Goal: Information Seeking & Learning: Learn about a topic

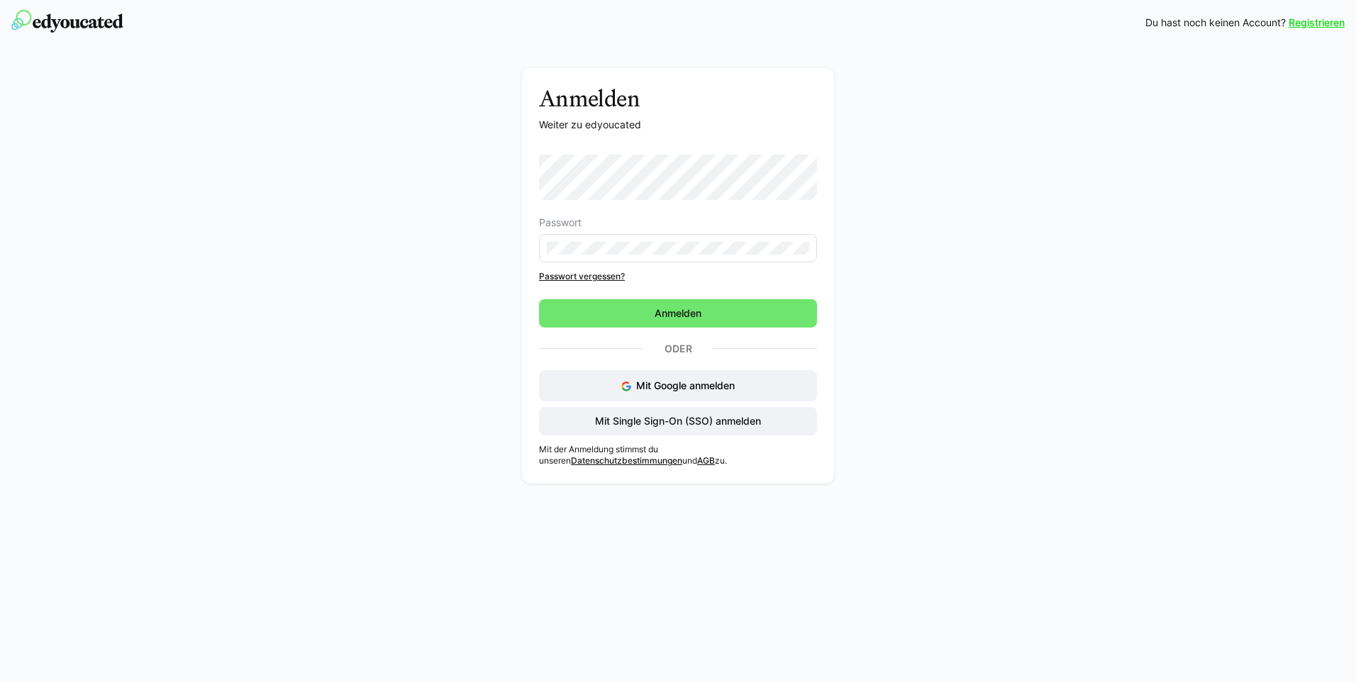
click at [636, 296] on form "Passwort Passwort vergessen? [GEOGRAPHIC_DATA]" at bounding box center [678, 241] width 278 height 173
click at [667, 313] on span "Anmelden" at bounding box center [678, 313] width 51 height 14
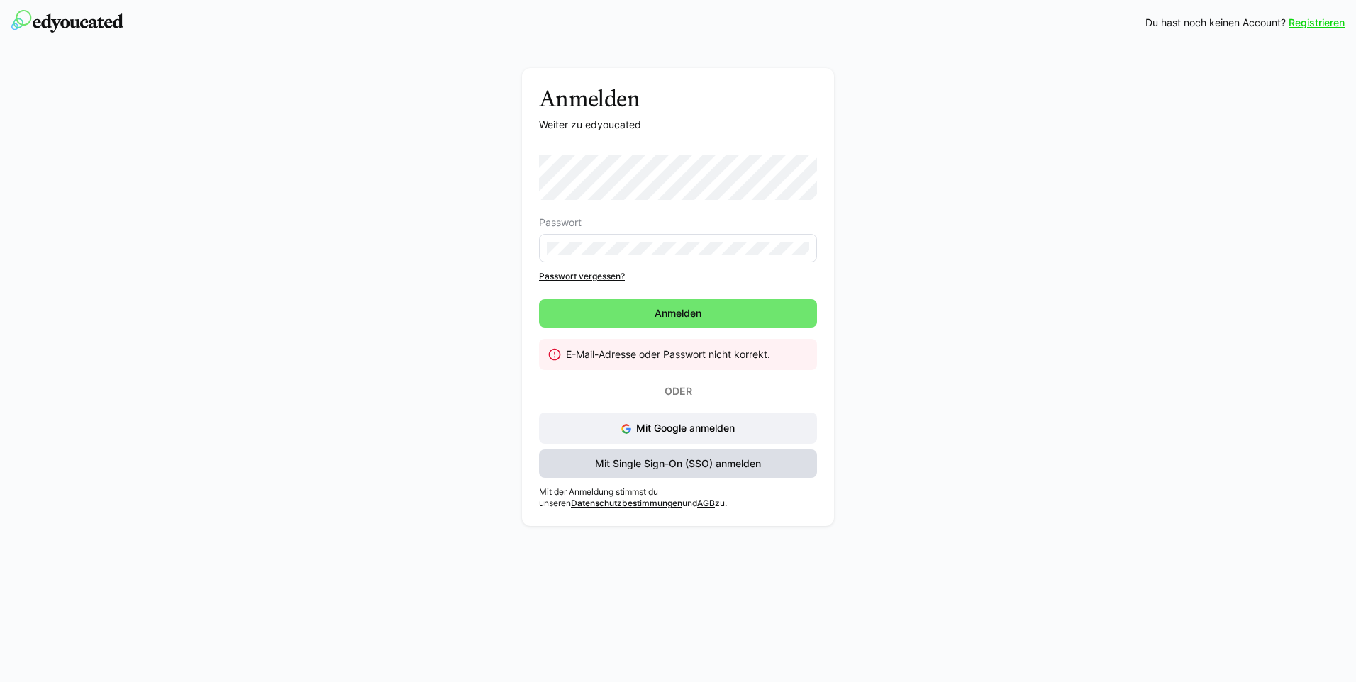
click at [689, 462] on span "Mit Single Sign-On (SSO) anmelden" at bounding box center [678, 464] width 170 height 14
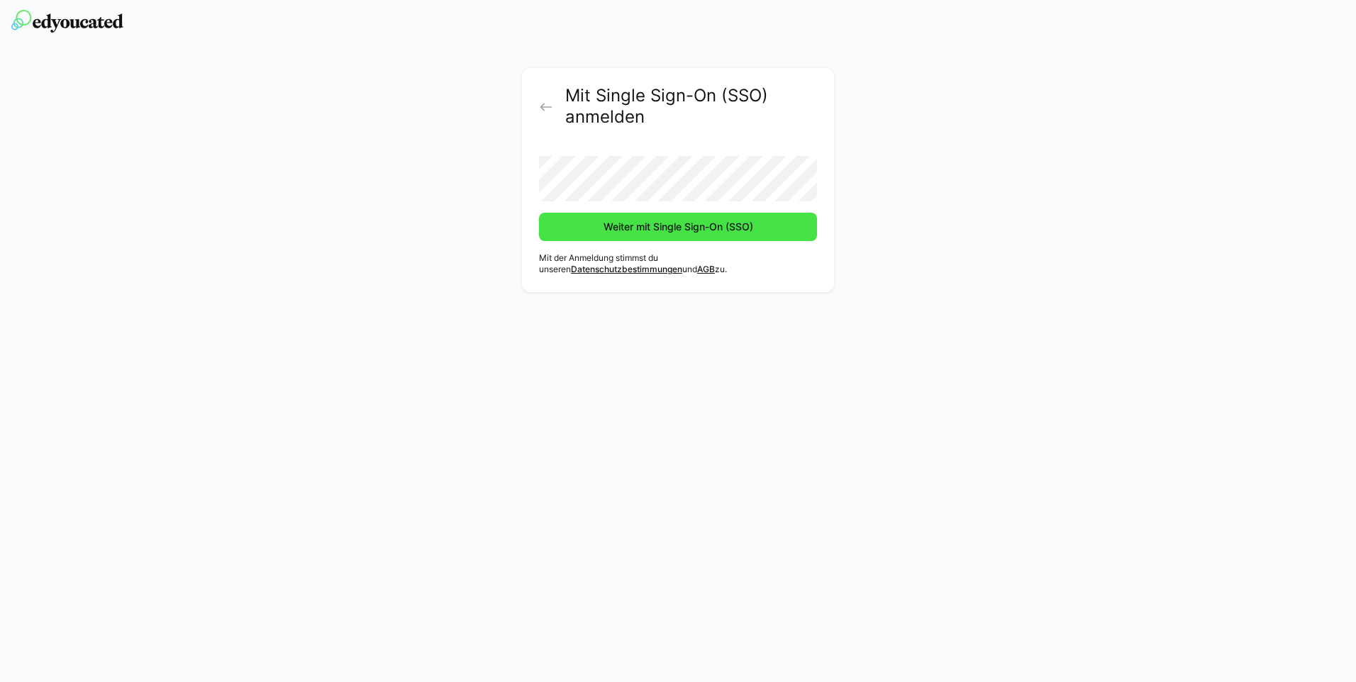
click at [683, 235] on span "Weiter mit Single Sign-On (SSO)" at bounding box center [678, 227] width 278 height 28
click at [687, 226] on span "Weiter mit Single Sign-On (SSO)" at bounding box center [679, 227] width 154 height 14
click at [673, 234] on span "Weiter mit Single Sign-On (SSO)" at bounding box center [678, 227] width 278 height 28
click at [695, 225] on span "Weiter mit Single Sign-On (SSO)" at bounding box center [679, 227] width 154 height 14
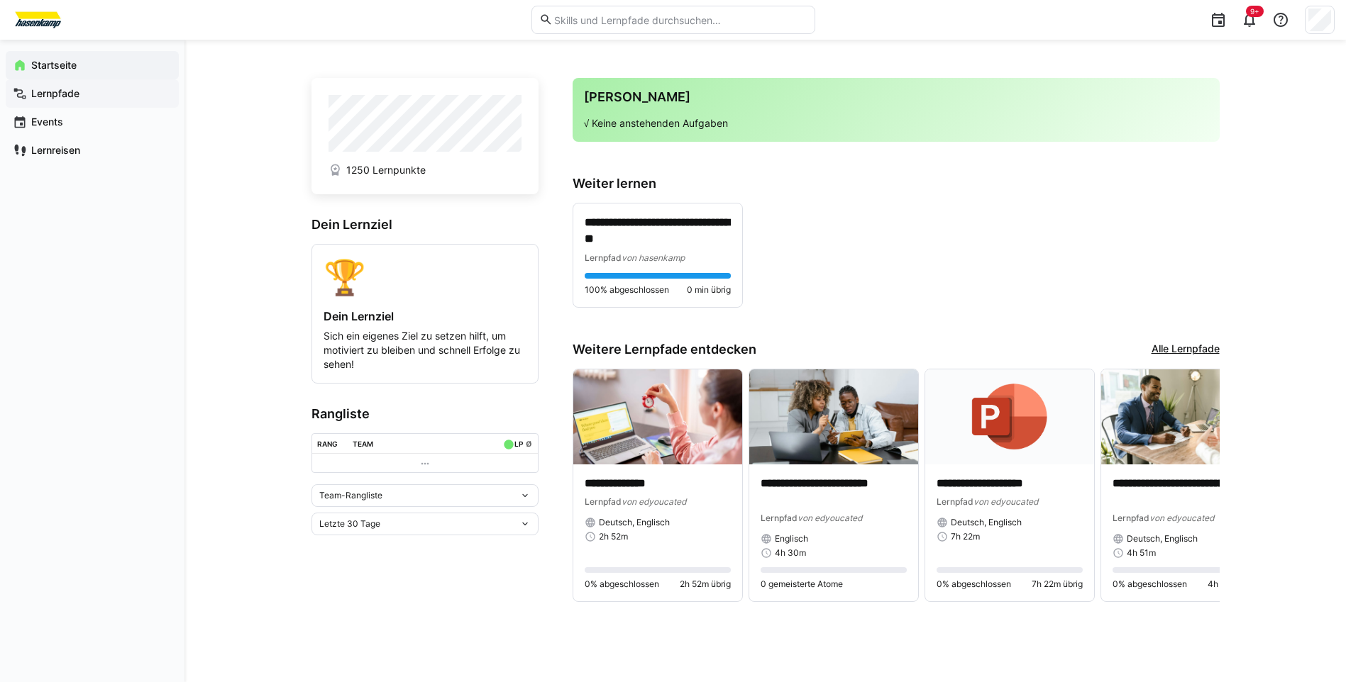
click at [0, 0] on app-navigation-label "Lernpfade" at bounding box center [0, 0] width 0 height 0
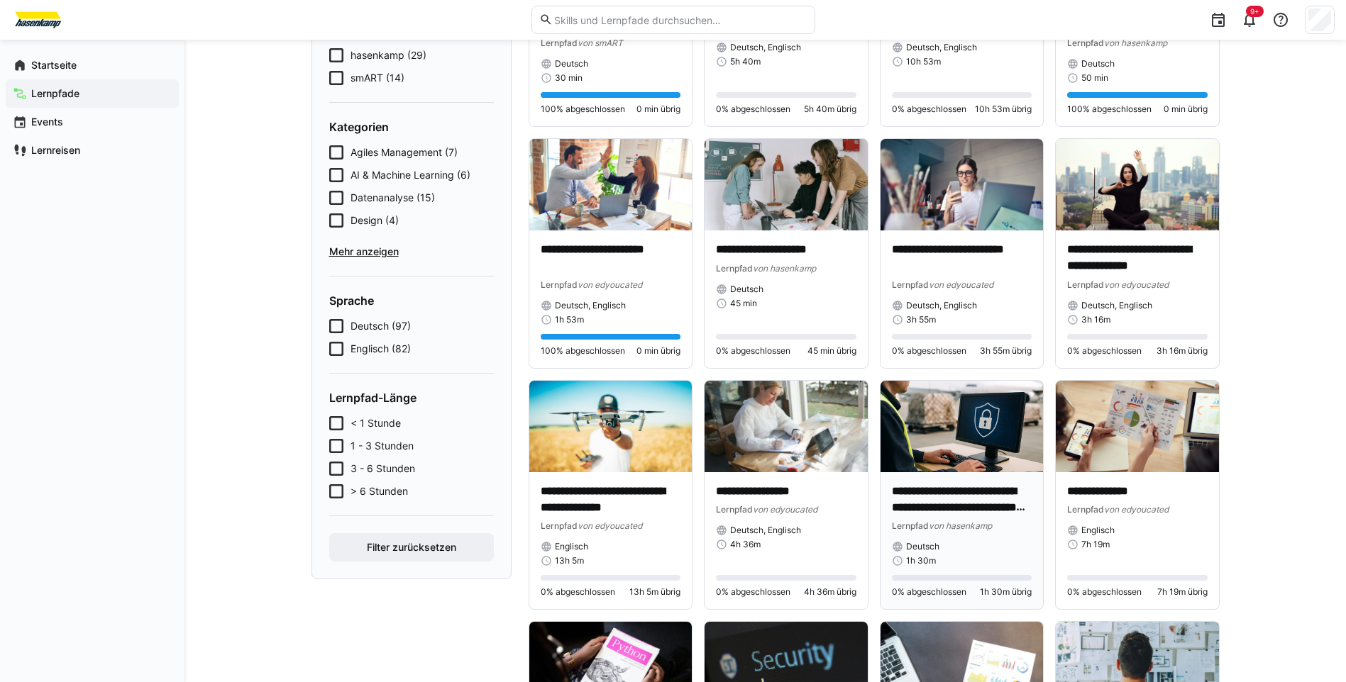
scroll to position [182, 0]
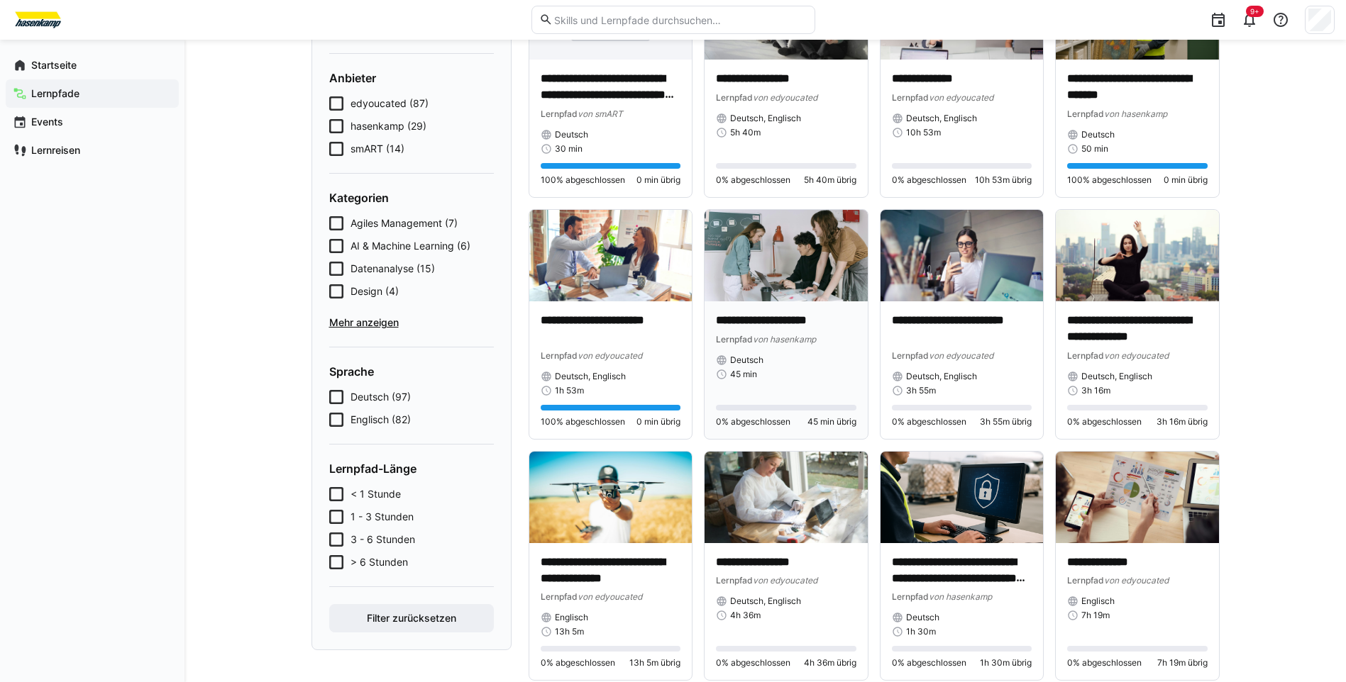
click at [807, 320] on p "**********" at bounding box center [786, 321] width 140 height 16
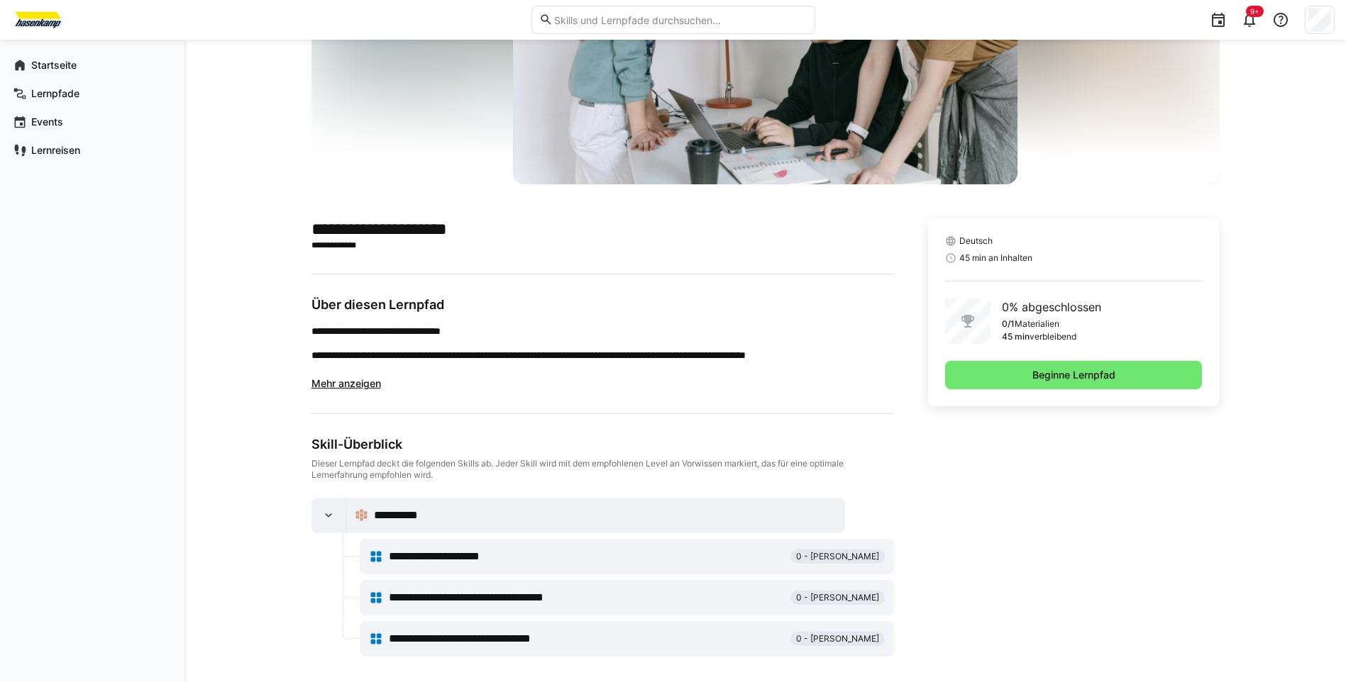
scroll to position [182, 0]
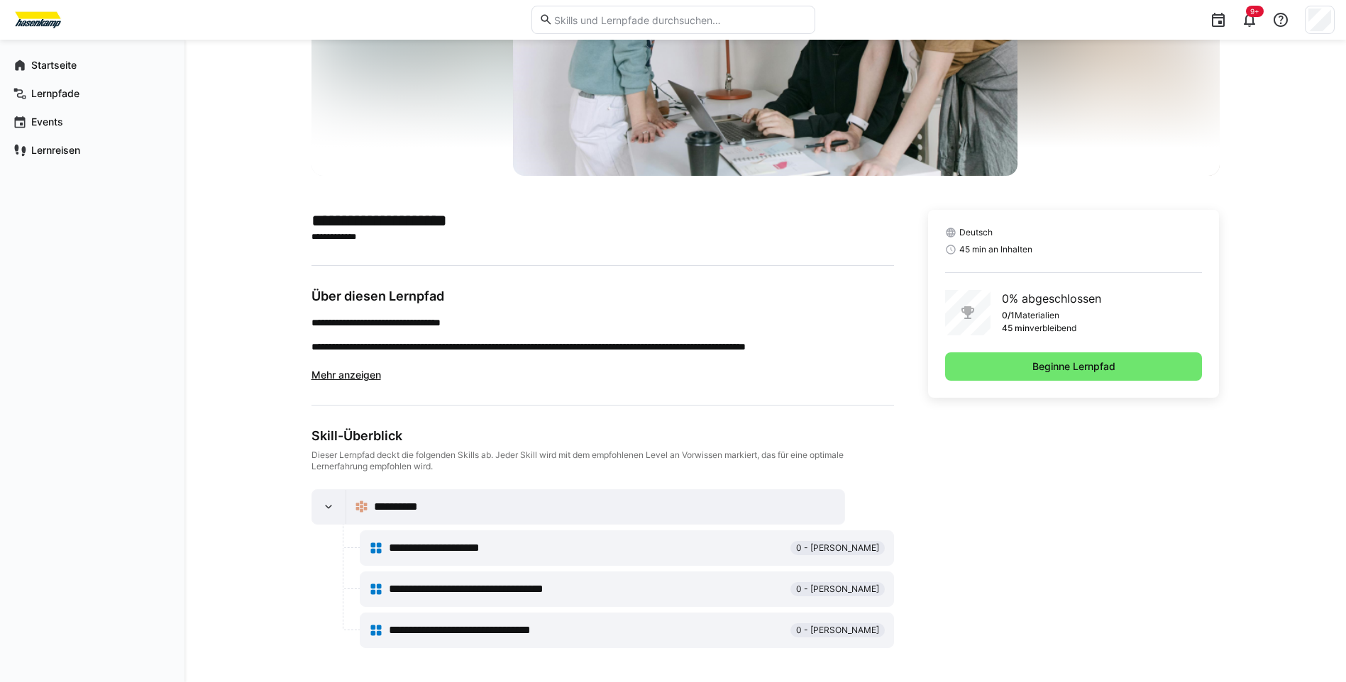
click at [343, 376] on span "Mehr anzeigen" at bounding box center [346, 375] width 70 height 12
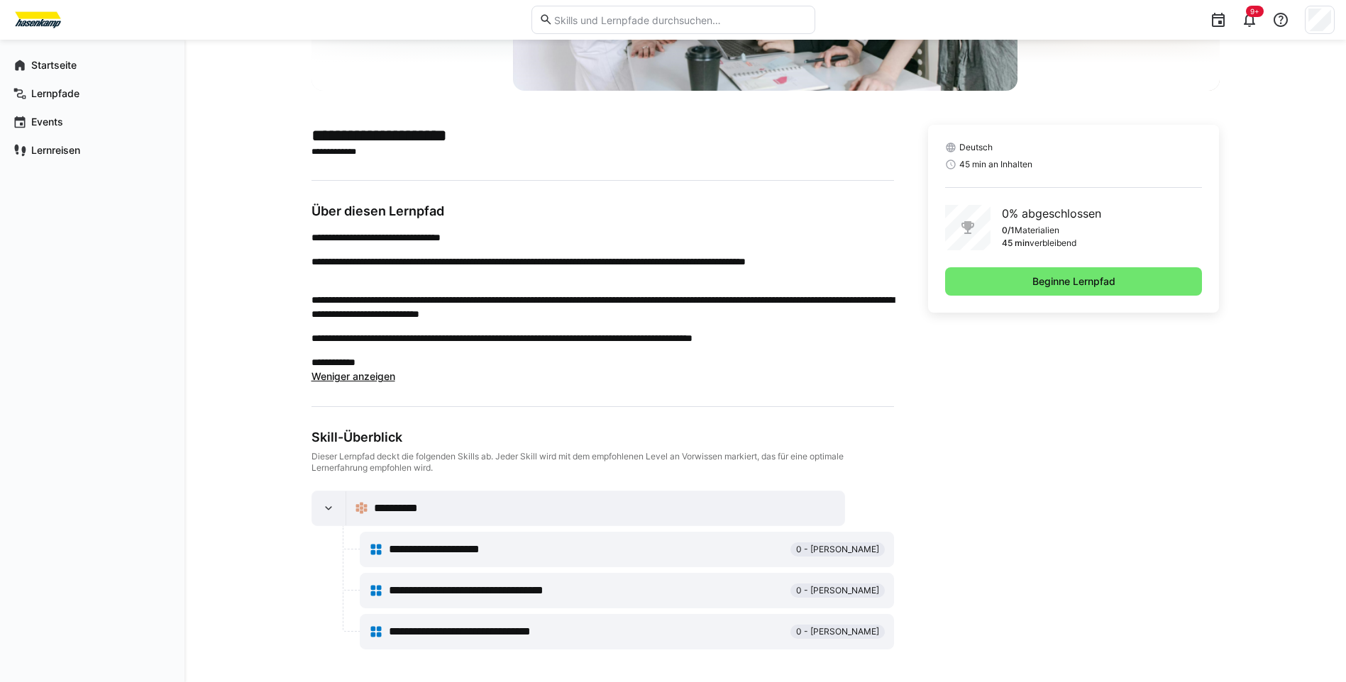
scroll to position [268, 0]
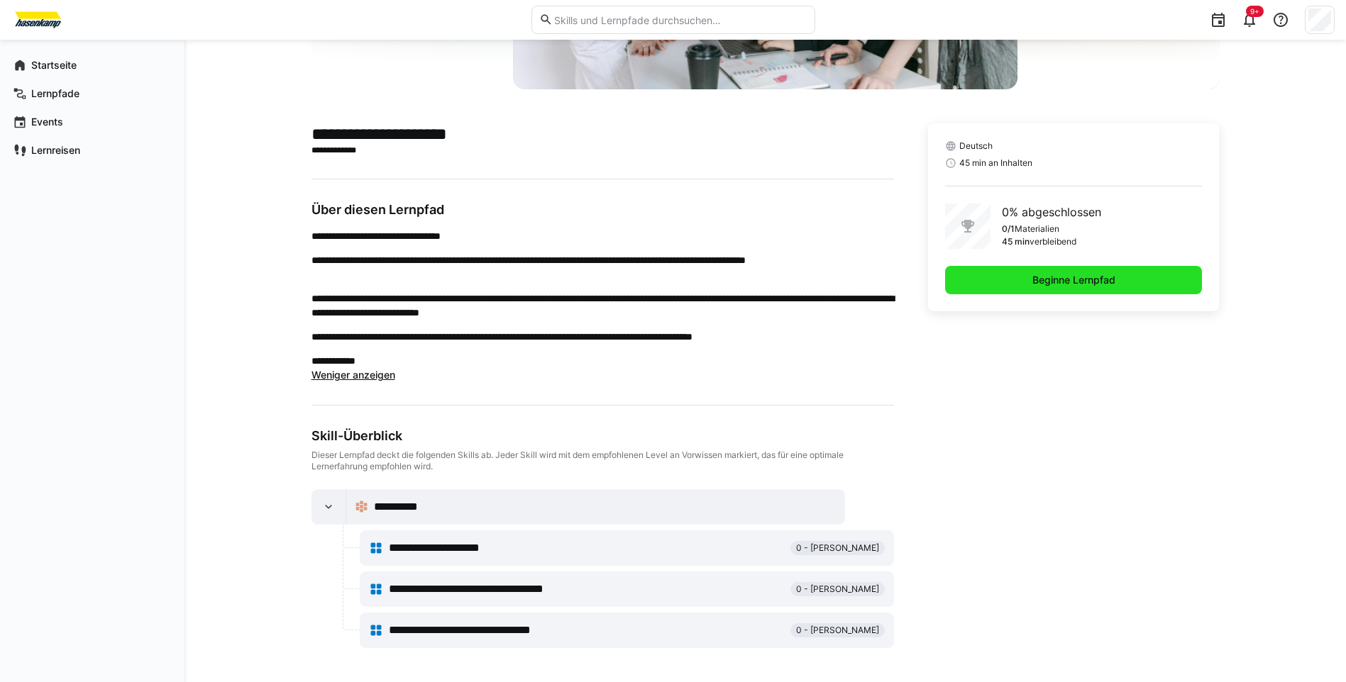
click at [1043, 276] on span "Beginne Lernpfad" at bounding box center [1073, 280] width 87 height 14
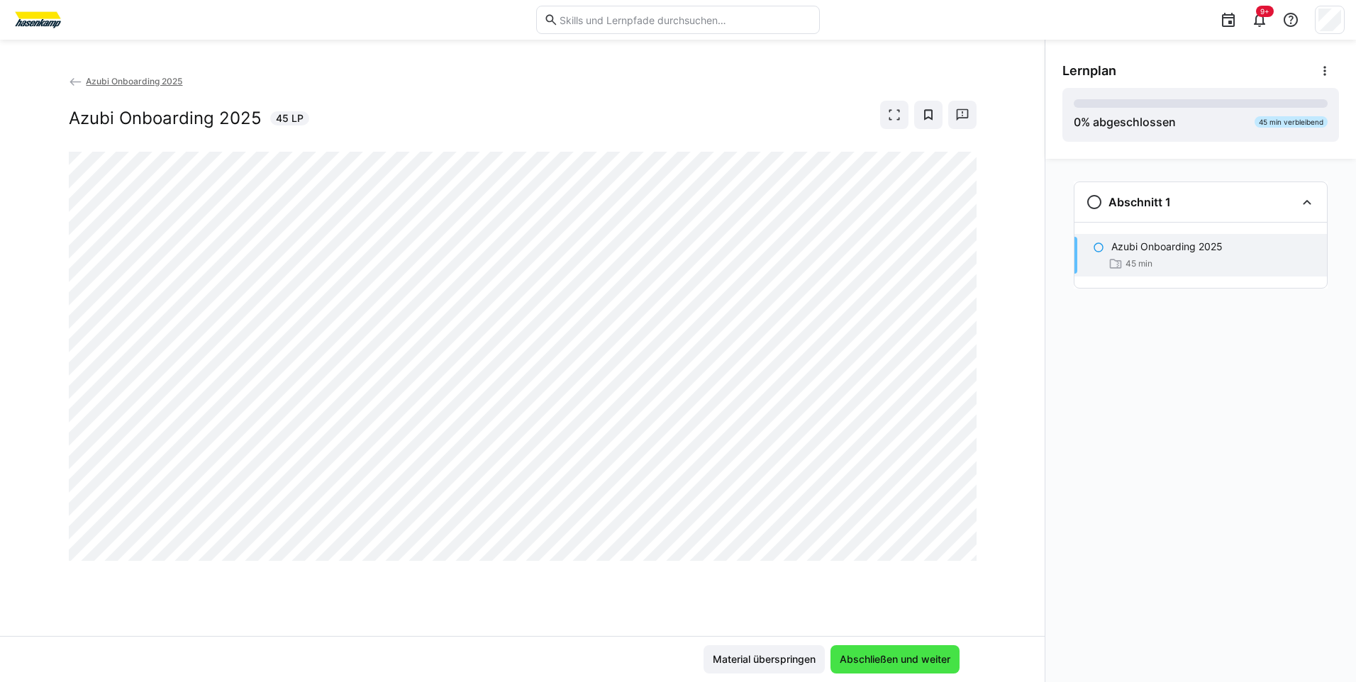
click at [889, 667] on span "Abschließen und weiter" at bounding box center [895, 659] width 129 height 28
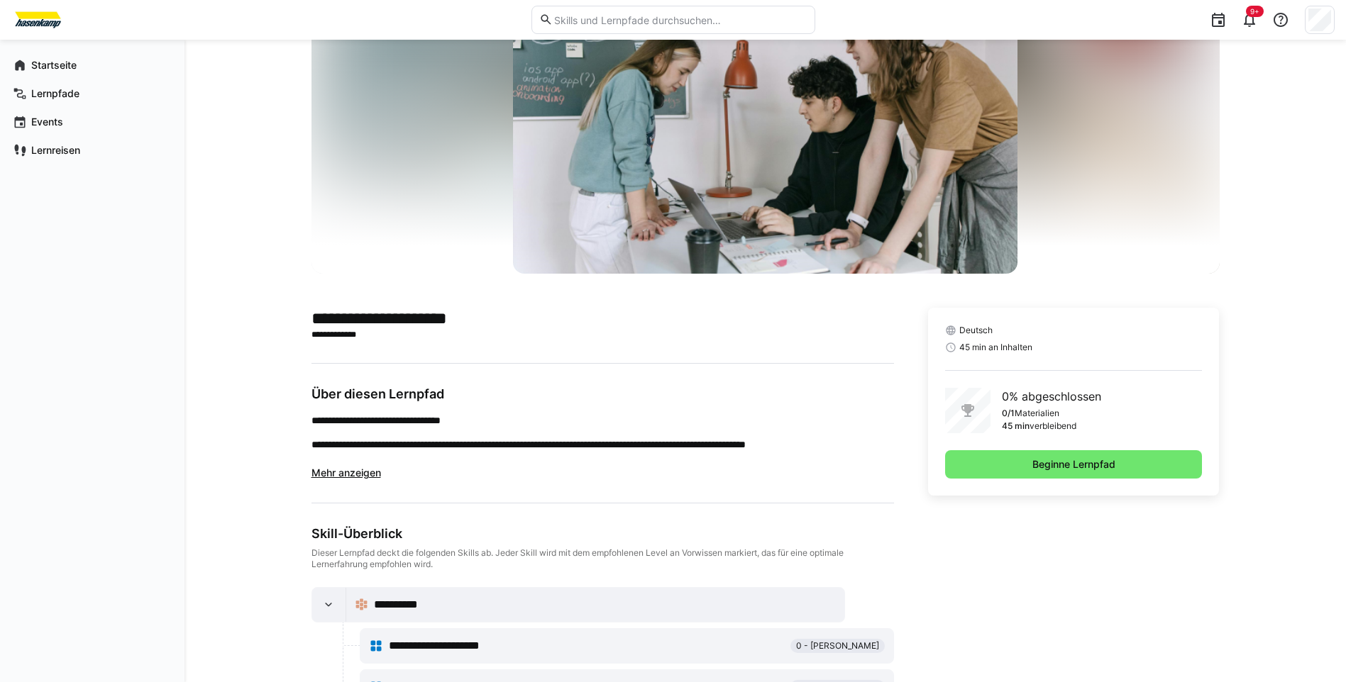
scroll to position [182, 0]
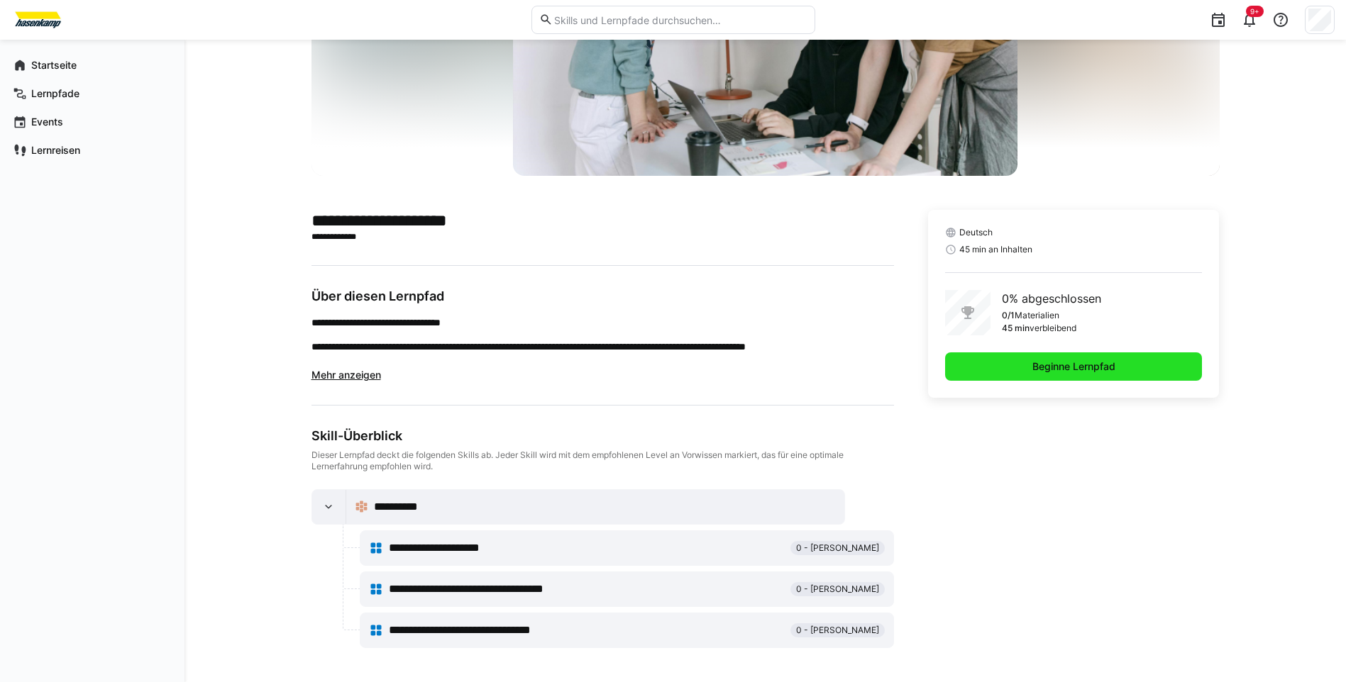
click at [1024, 361] on span "Beginne Lernpfad" at bounding box center [1073, 367] width 257 height 28
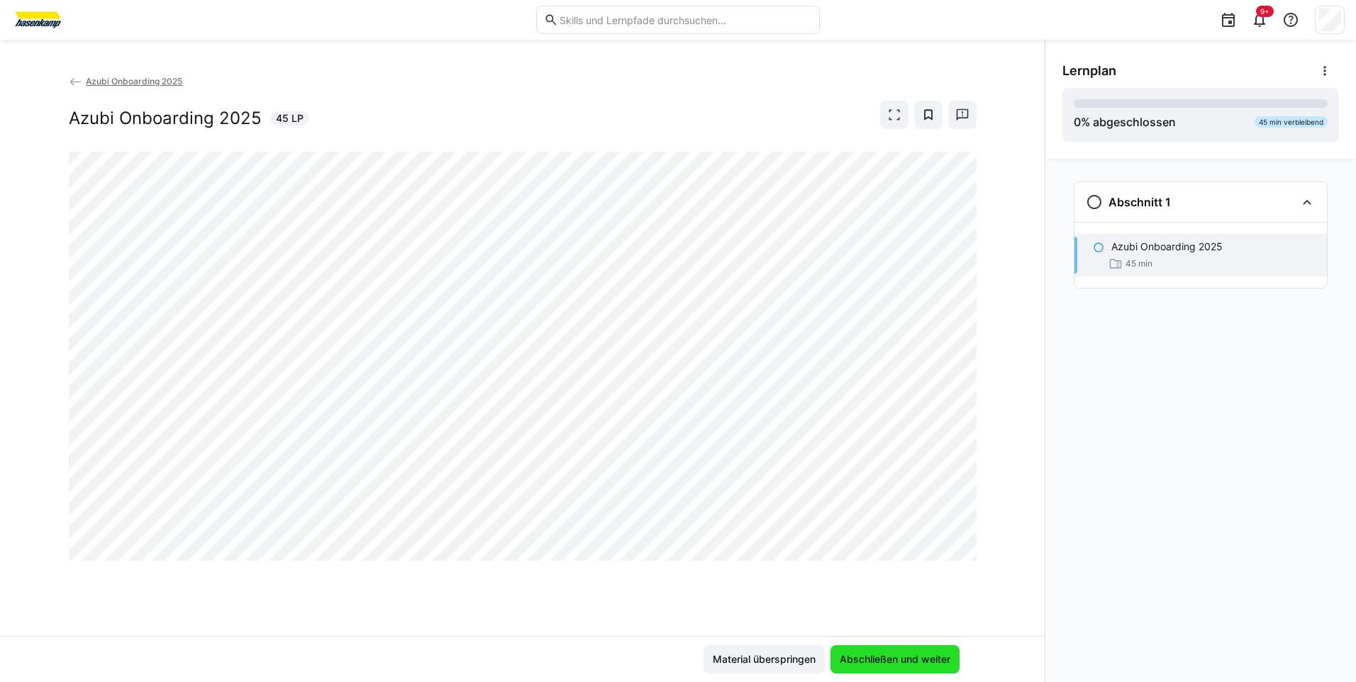
click at [868, 658] on span "Abschließen und weiter" at bounding box center [895, 660] width 115 height 14
click at [901, 660] on span "Abschließen und weiter" at bounding box center [895, 660] width 115 height 14
click at [882, 657] on span "Abschließen und weiter" at bounding box center [895, 660] width 115 height 14
click at [871, 662] on span "Abschließen und weiter" at bounding box center [895, 660] width 115 height 14
click at [872, 658] on span "Abschließen und weiter" at bounding box center [895, 660] width 115 height 14
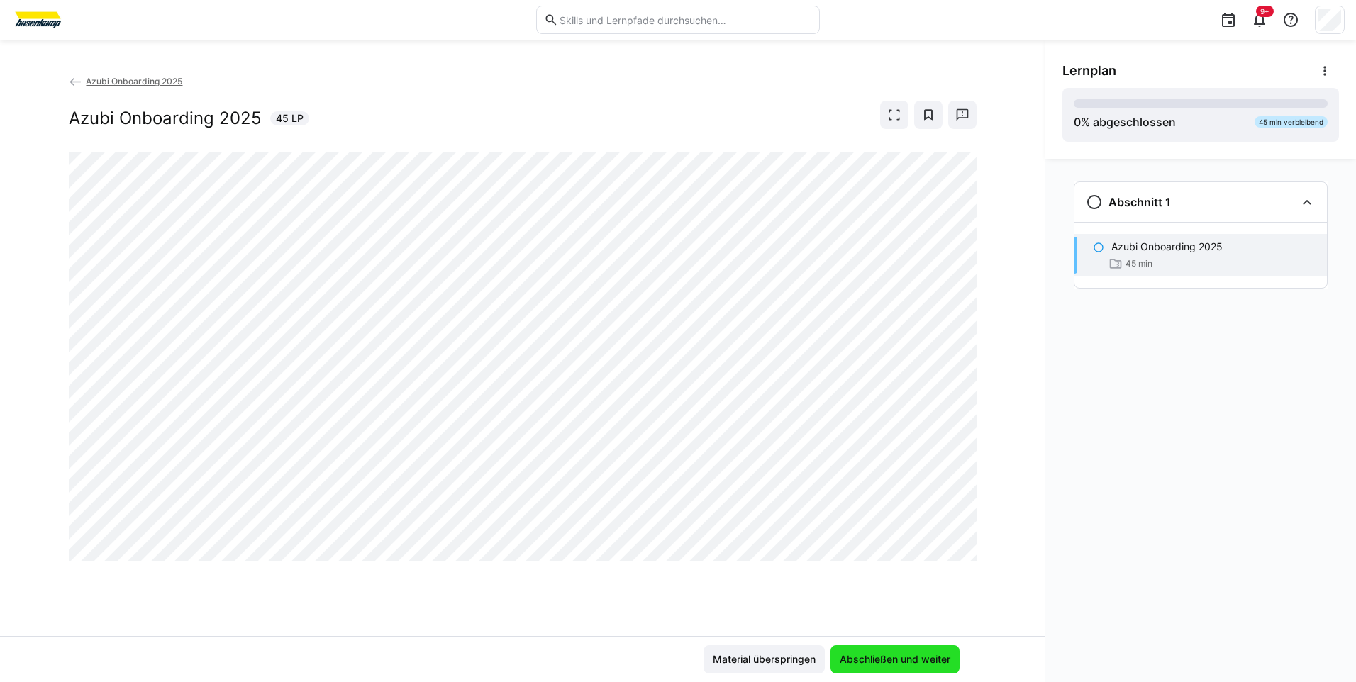
click at [868, 654] on span "Abschließen und weiter" at bounding box center [895, 660] width 115 height 14
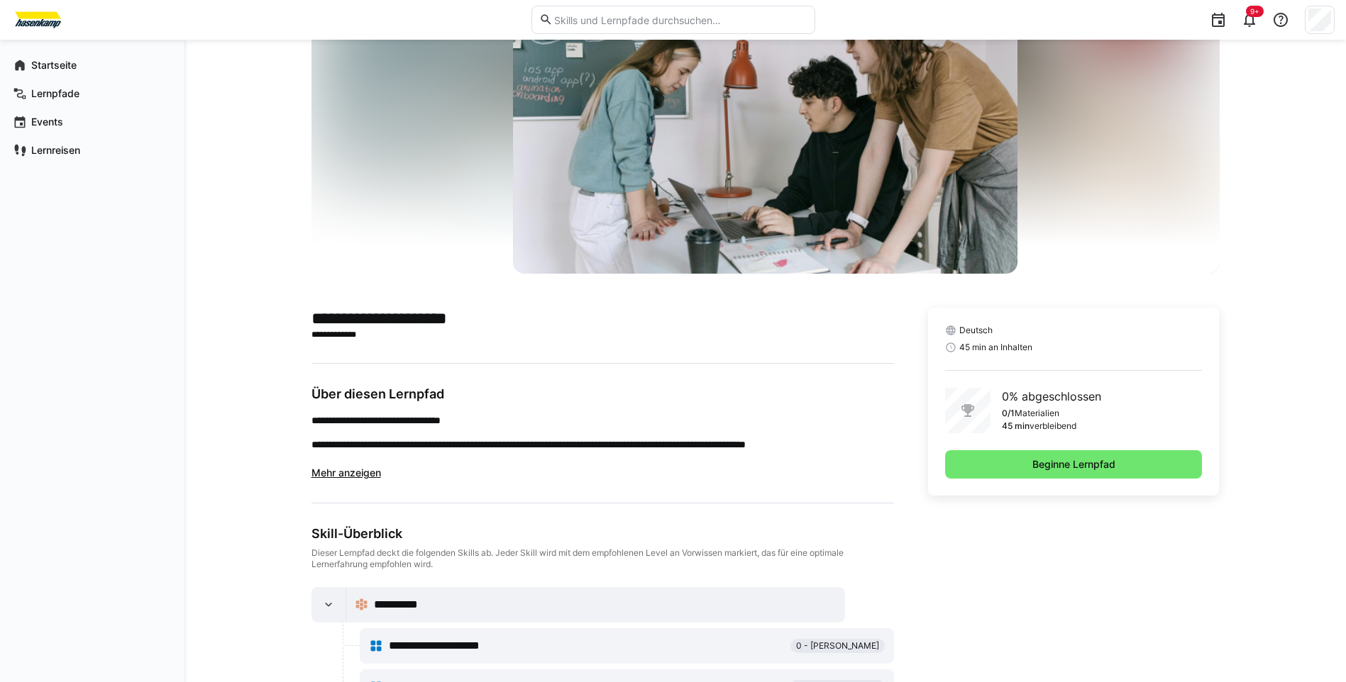
scroll to position [182, 0]
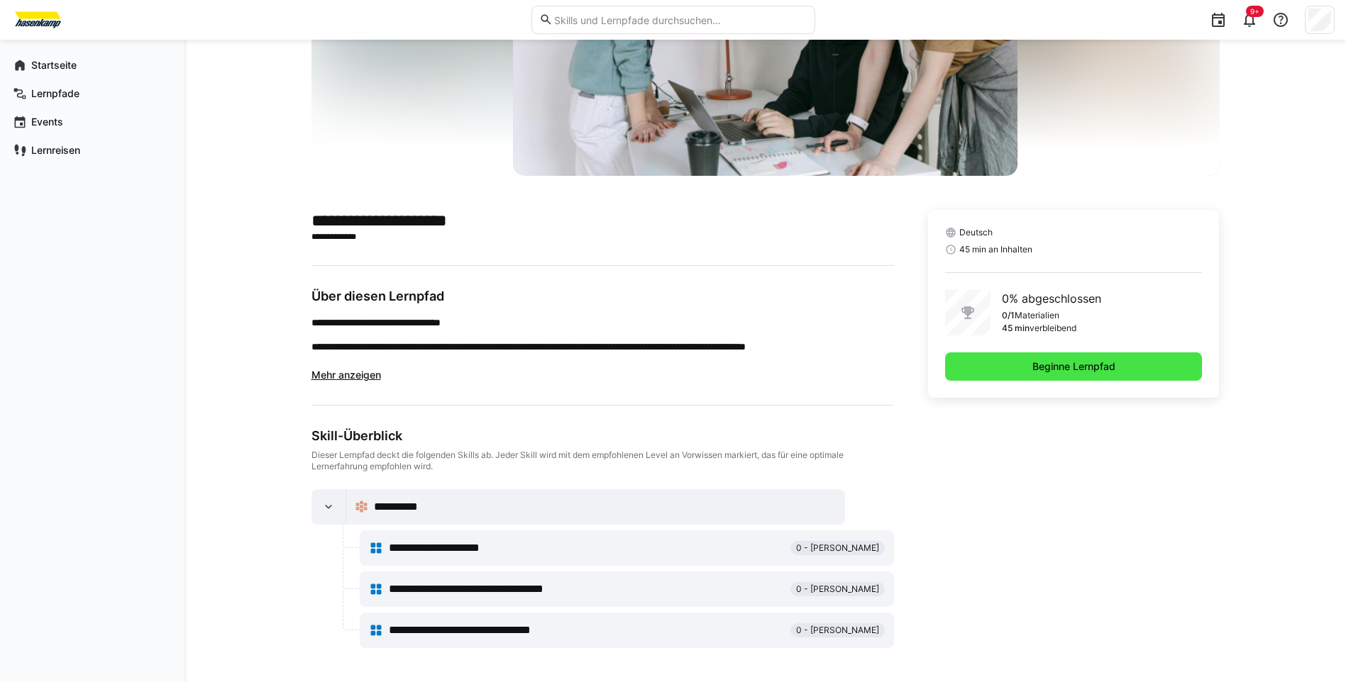
click at [1036, 370] on span "Beginne Lernpfad" at bounding box center [1073, 367] width 87 height 14
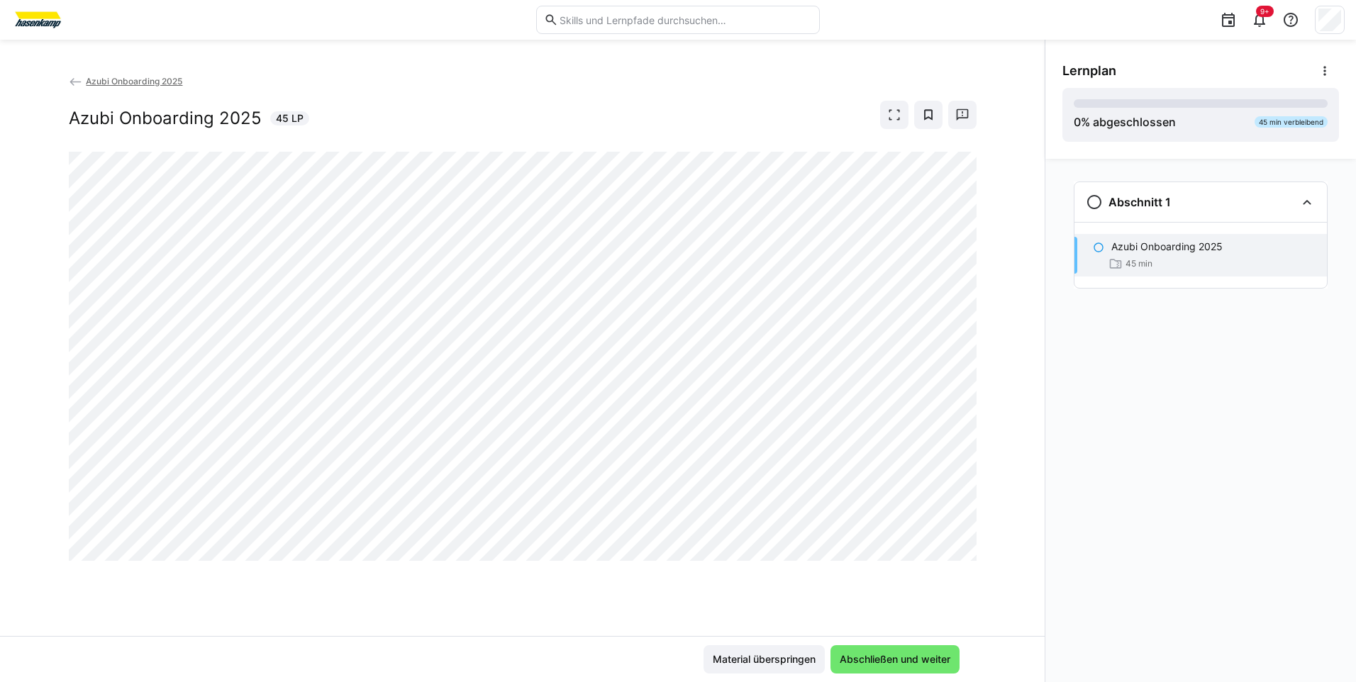
click at [97, 82] on span "Azubi Onboarding 2025" at bounding box center [134, 81] width 96 height 11
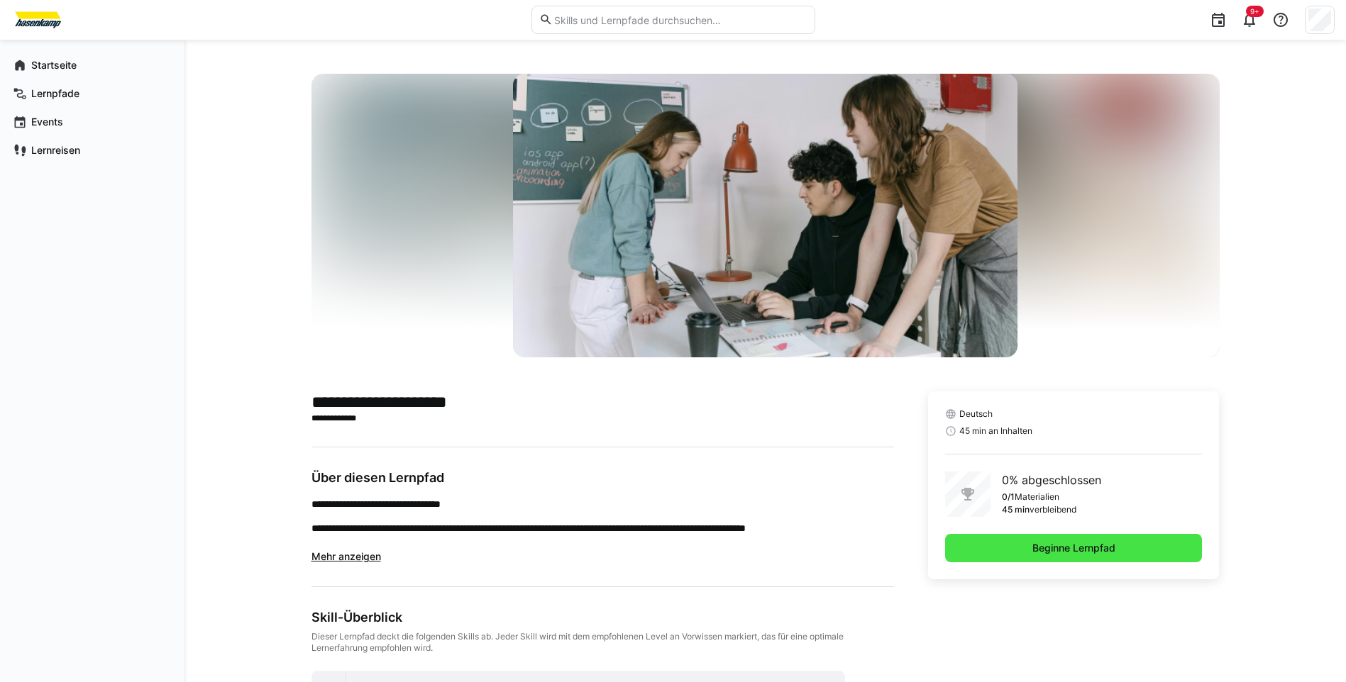
click at [1017, 545] on span "Beginne Lernpfad" at bounding box center [1073, 548] width 257 height 28
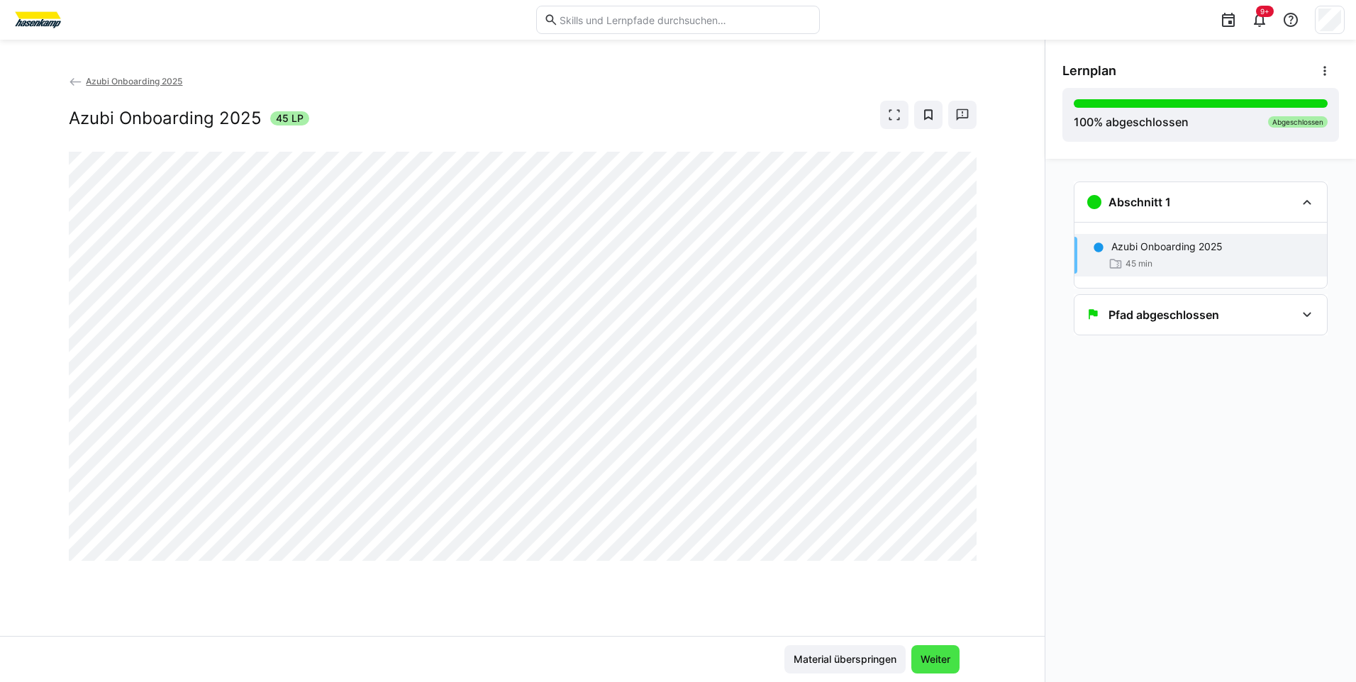
click at [926, 651] on span "Weiter" at bounding box center [935, 659] width 48 height 28
click at [149, 75] on app-back-navigation "Azubi Onboarding 2025" at bounding box center [523, 82] width 908 height 16
click at [153, 80] on span "Azubi Onboarding 2025" at bounding box center [134, 81] width 96 height 11
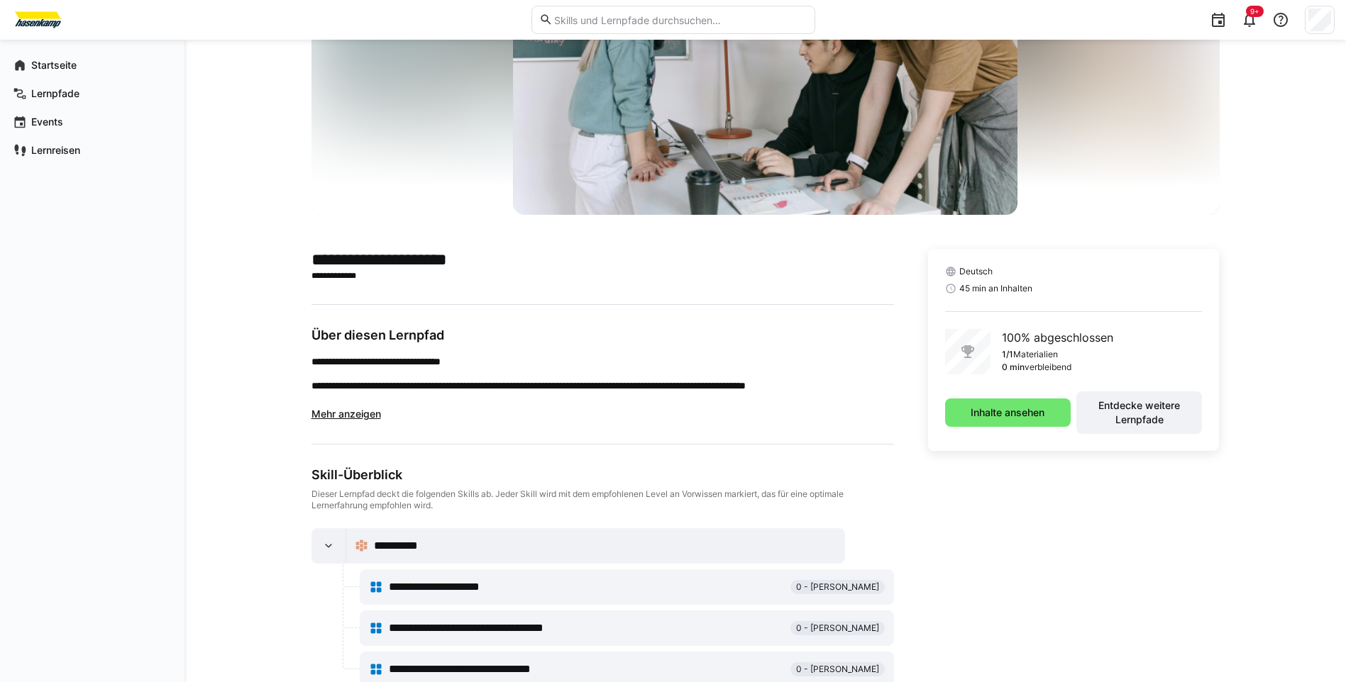
scroll to position [349, 0]
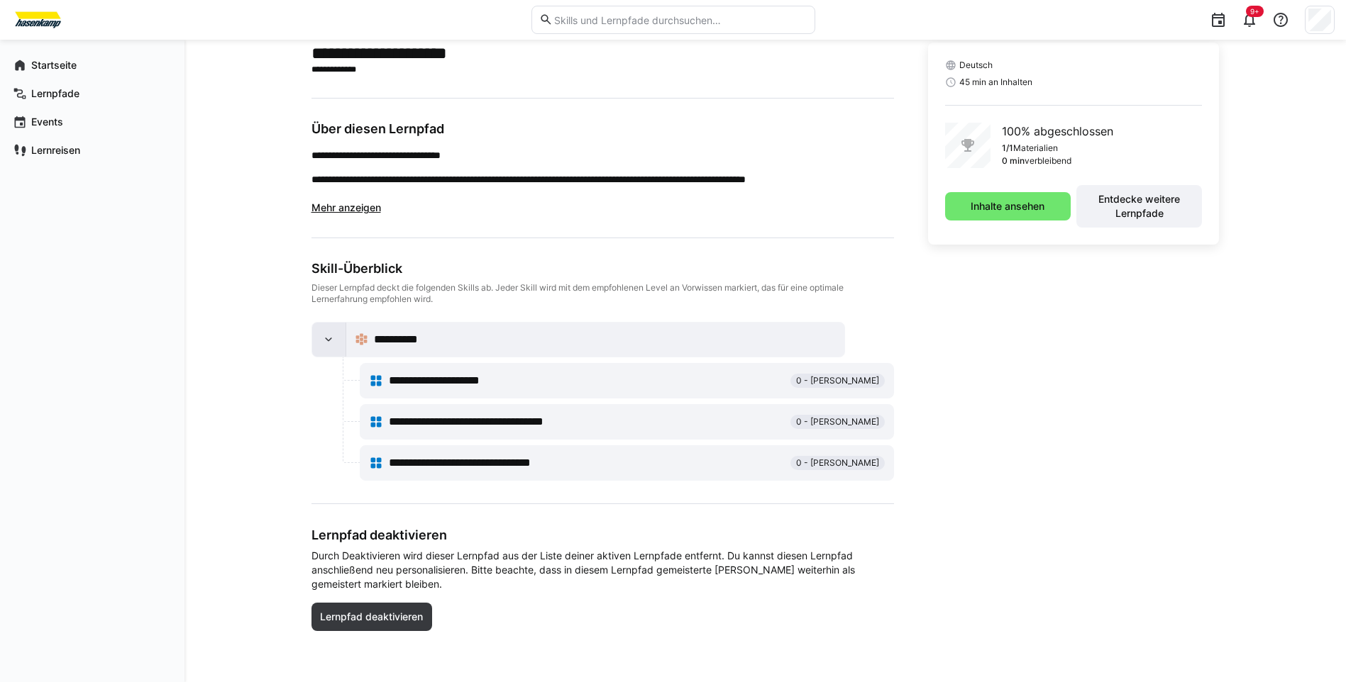
click at [328, 340] on eds-icon at bounding box center [328, 340] width 14 height 14
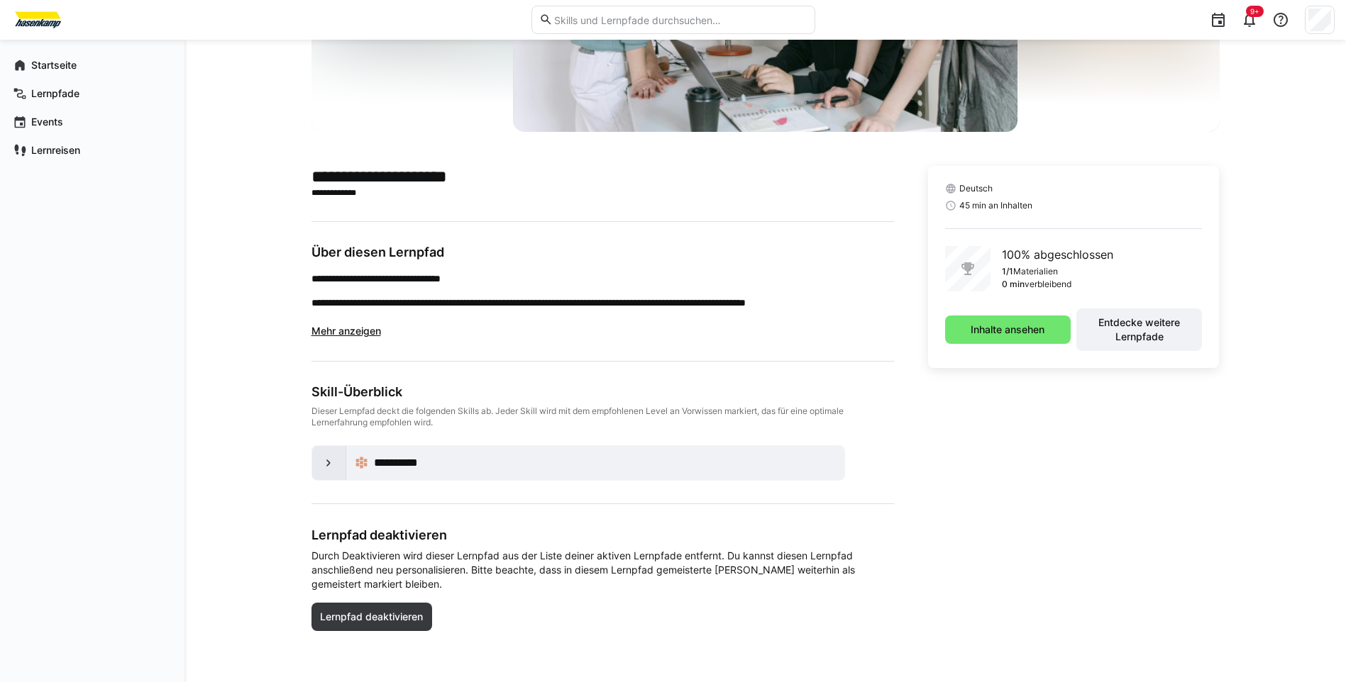
scroll to position [226, 0]
click at [405, 464] on span "**********" at bounding box center [406, 463] width 64 height 17
click at [323, 462] on eds-icon at bounding box center [328, 463] width 14 height 14
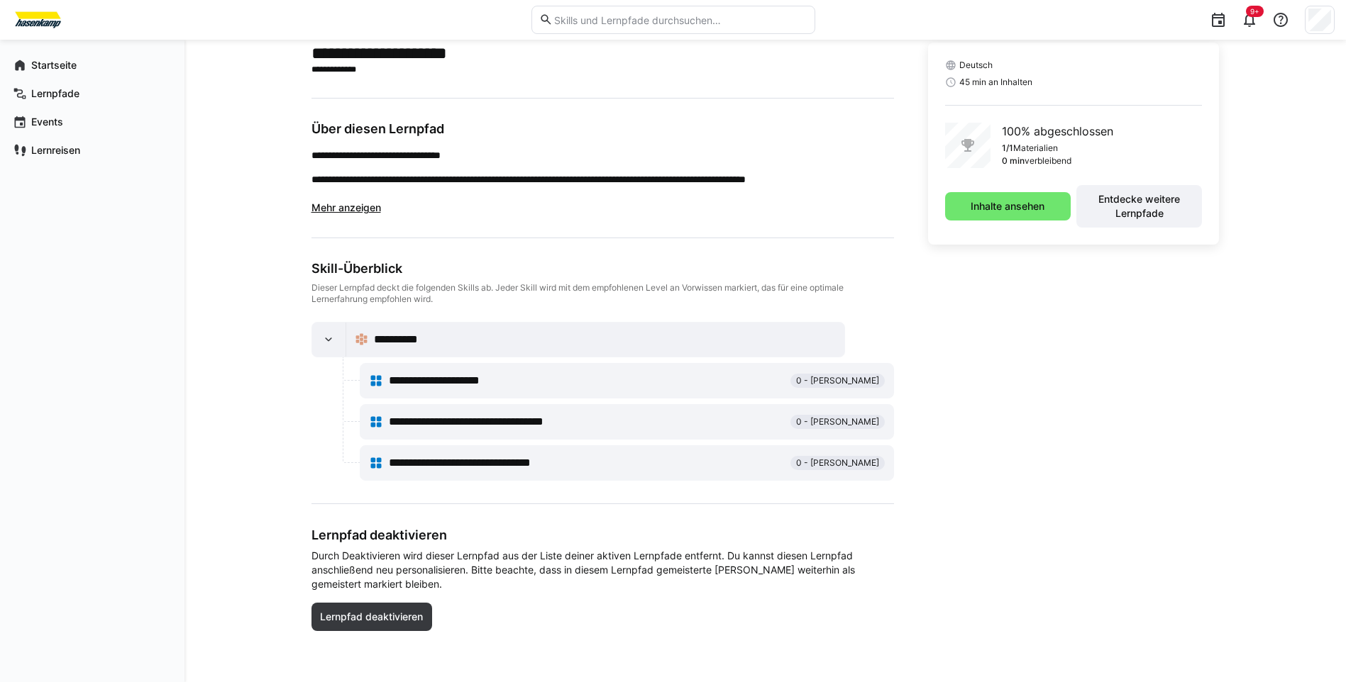
click at [509, 463] on span "**********" at bounding box center [478, 463] width 179 height 17
click at [373, 460] on eds-icon at bounding box center [376, 463] width 14 height 14
click at [374, 460] on eds-icon at bounding box center [376, 463] width 14 height 14
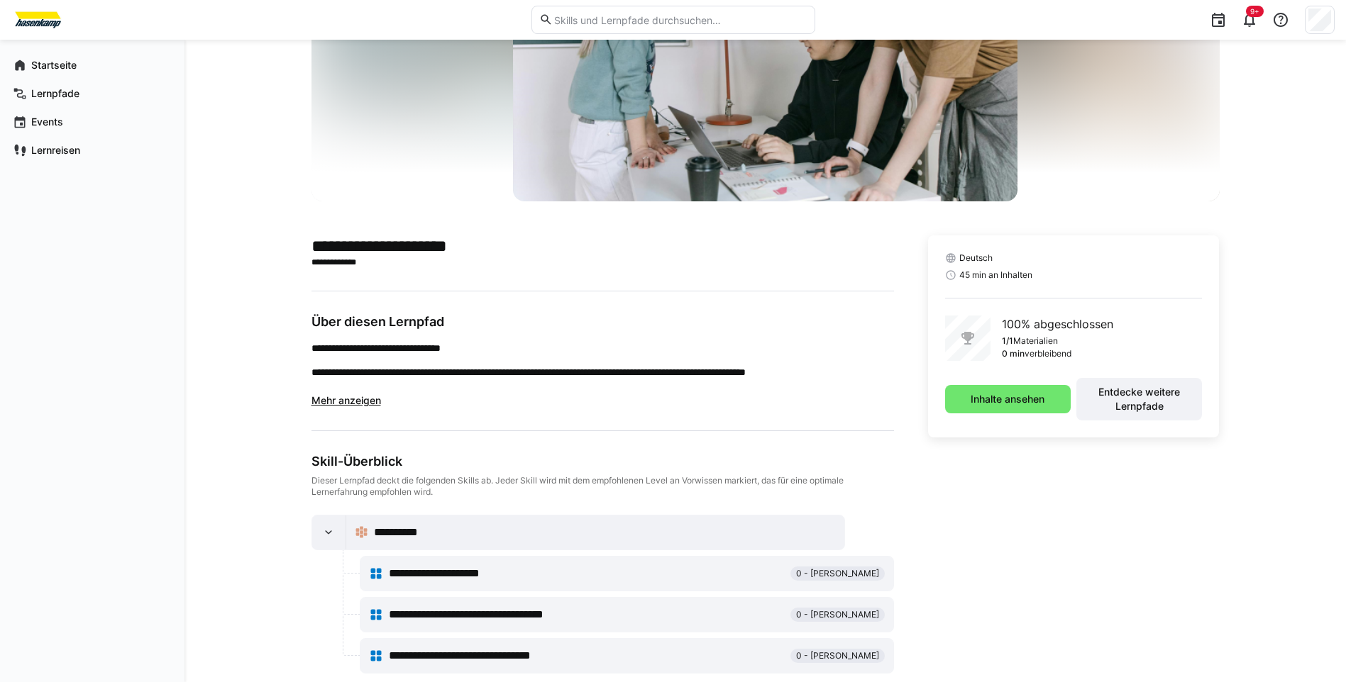
scroll to position [136, 0]
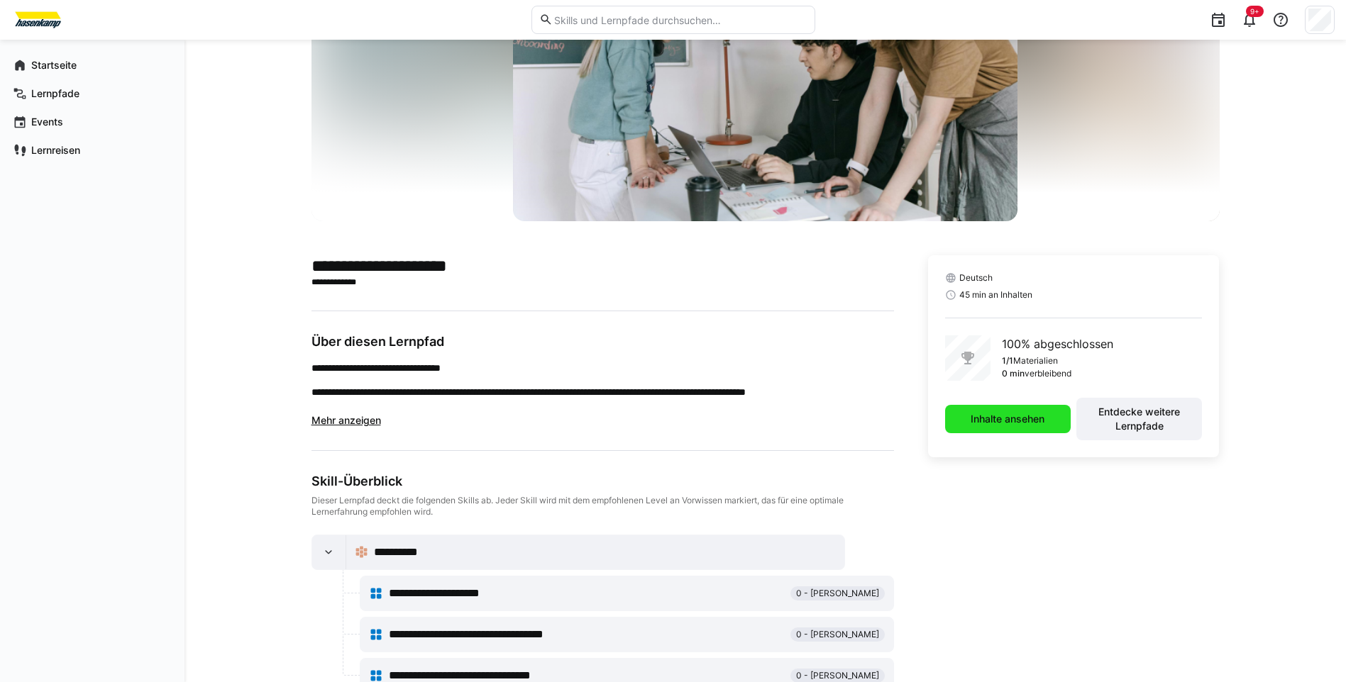
click at [997, 416] on span "Inhalte ansehen" at bounding box center [1007, 419] width 78 height 14
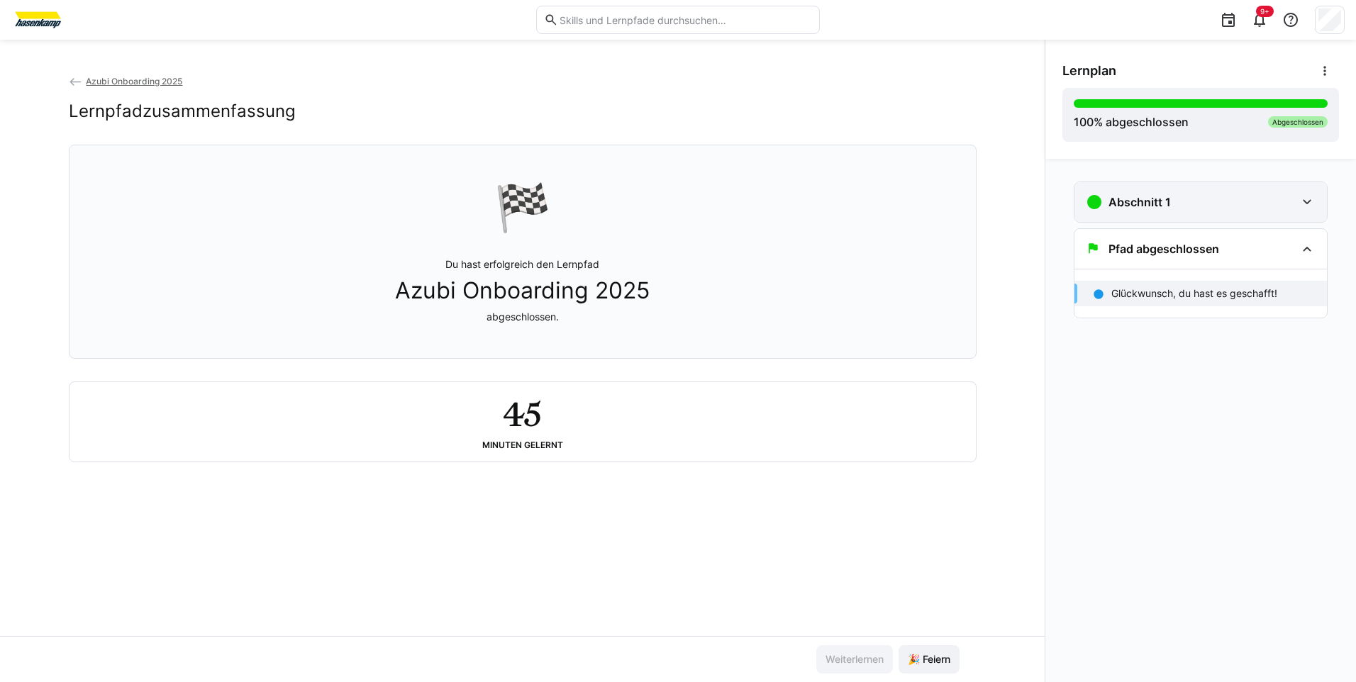
click at [1302, 200] on eds-icon at bounding box center [1307, 202] width 17 height 17
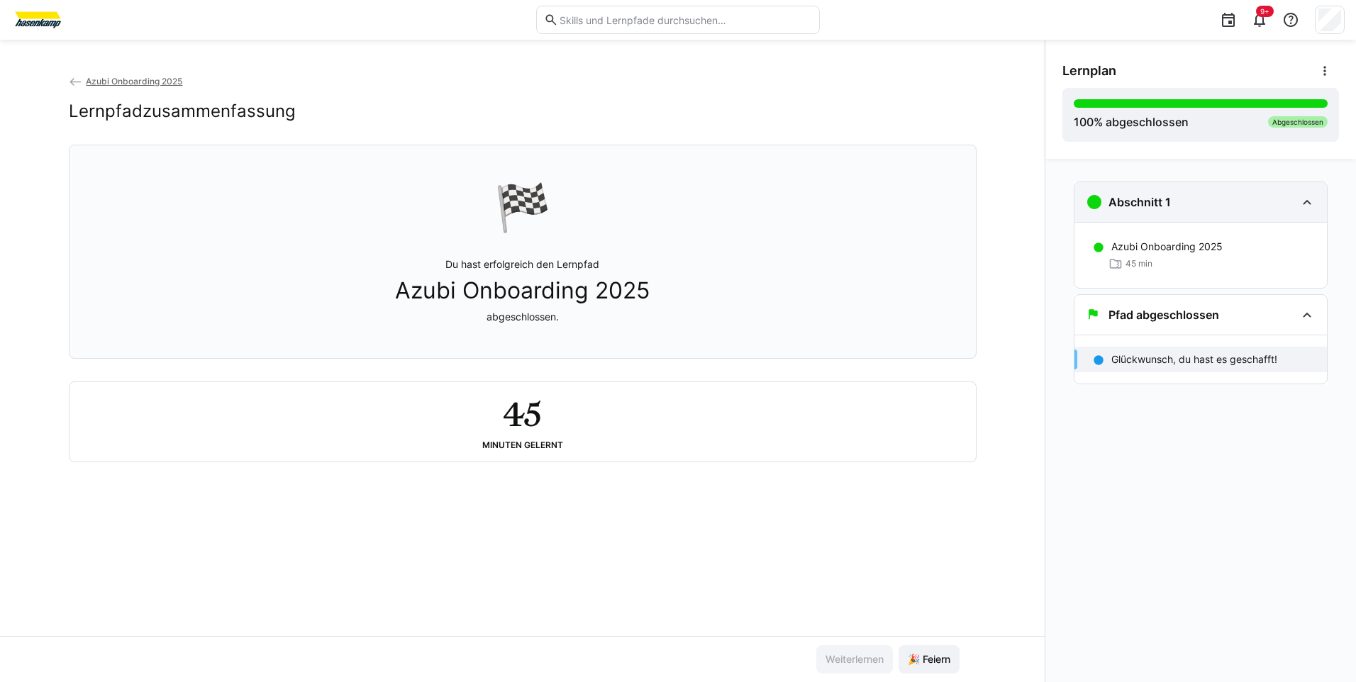
click at [1305, 199] on eds-icon at bounding box center [1307, 202] width 17 height 17
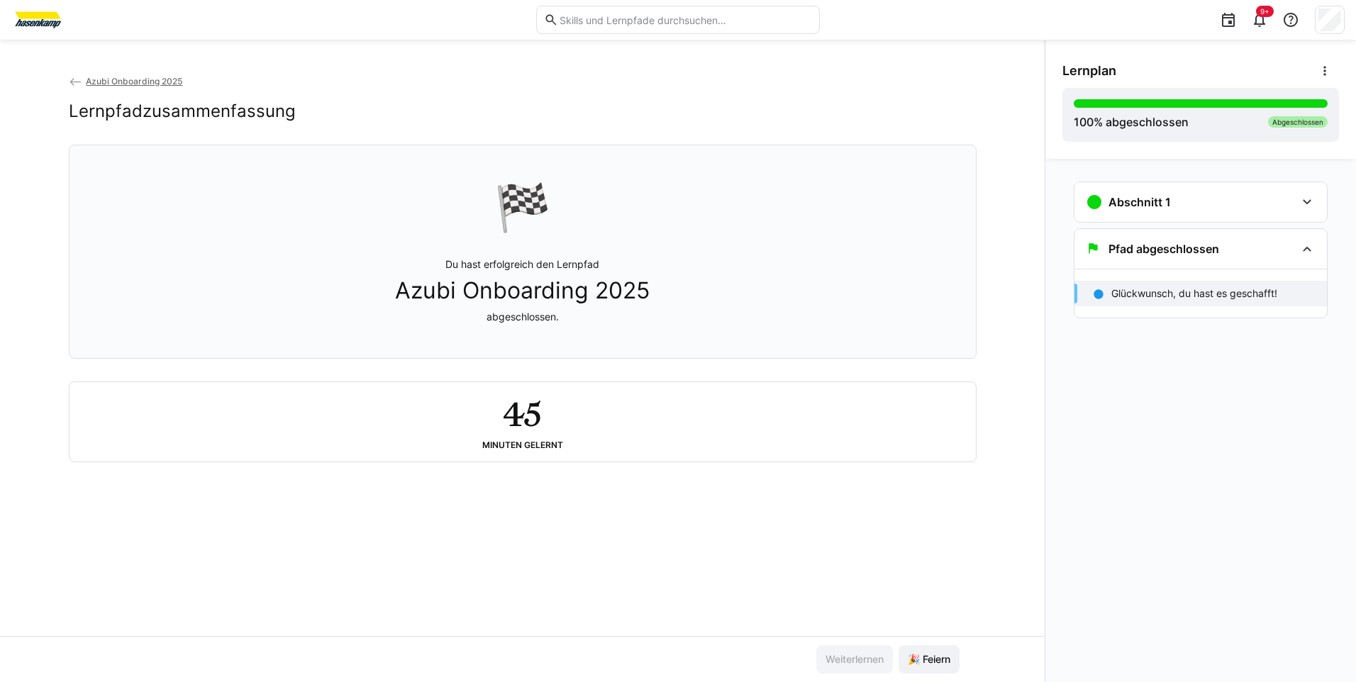
click at [534, 299] on span "Azubi Onboarding 2025" at bounding box center [522, 290] width 255 height 27
drag, startPoint x: 545, startPoint y: 430, endPoint x: 1018, endPoint y: 333, distance: 483.0
click at [546, 430] on div "45 Minuten gelernt" at bounding box center [523, 422] width 884 height 57
click at [1306, 252] on eds-icon at bounding box center [1307, 248] width 17 height 17
click at [1307, 201] on eds-icon at bounding box center [1307, 202] width 17 height 17
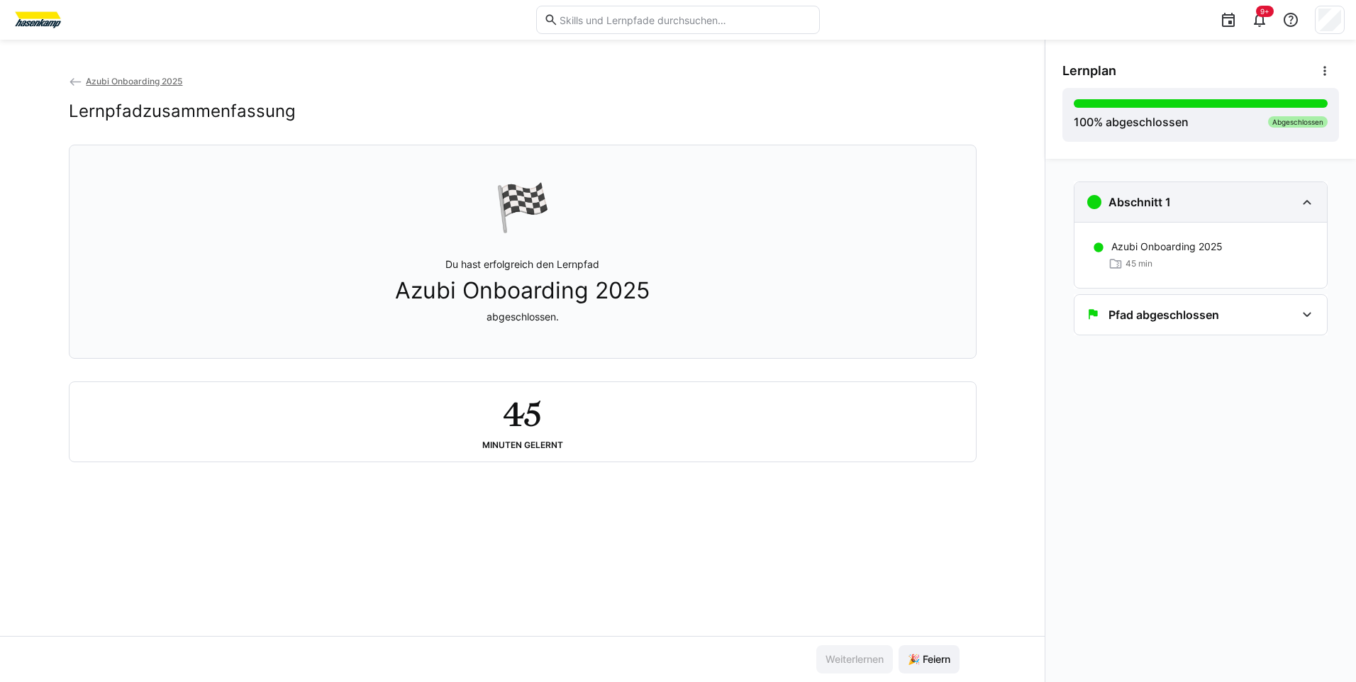
click at [1109, 201] on h3 "Abschnitt 1" at bounding box center [1140, 202] width 62 height 14
click at [1134, 194] on div "Abschnitt 1" at bounding box center [1128, 202] width 85 height 17
click at [1163, 247] on p "Azubi Onboarding 2025" at bounding box center [1167, 247] width 111 height 14
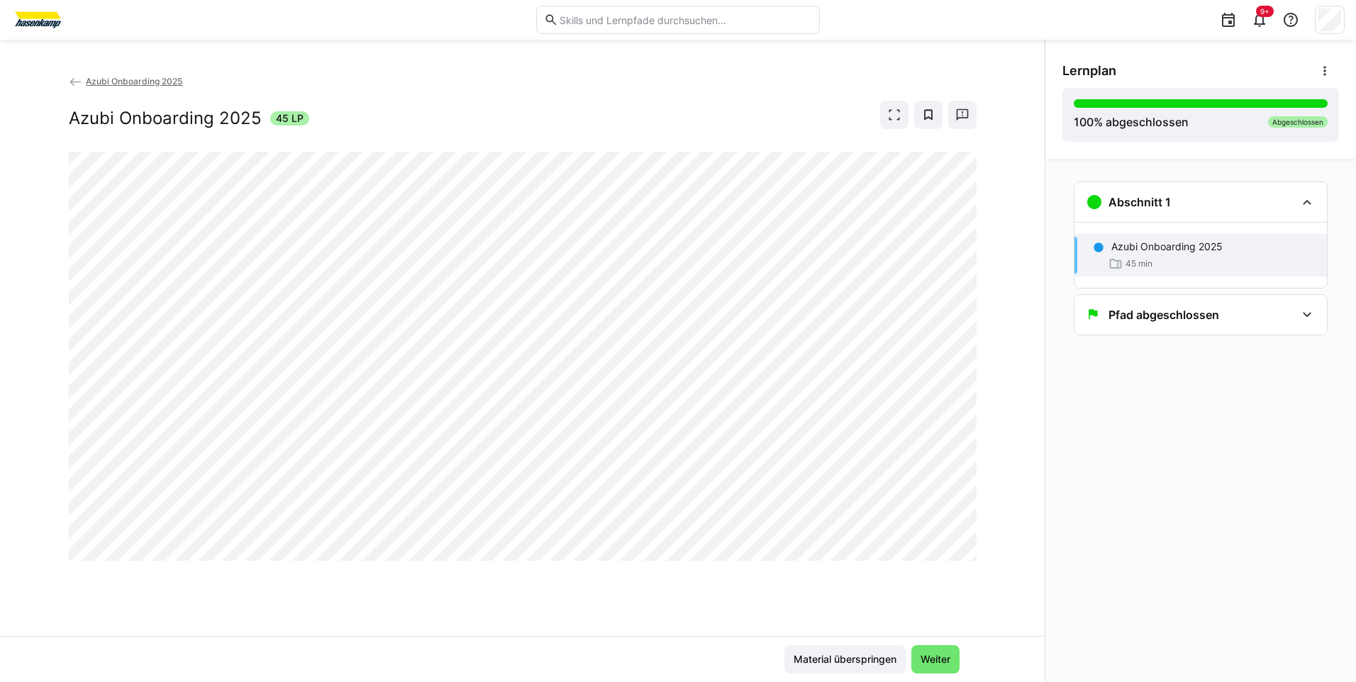
click at [111, 78] on span "Azubi Onboarding 2025" at bounding box center [134, 81] width 96 height 11
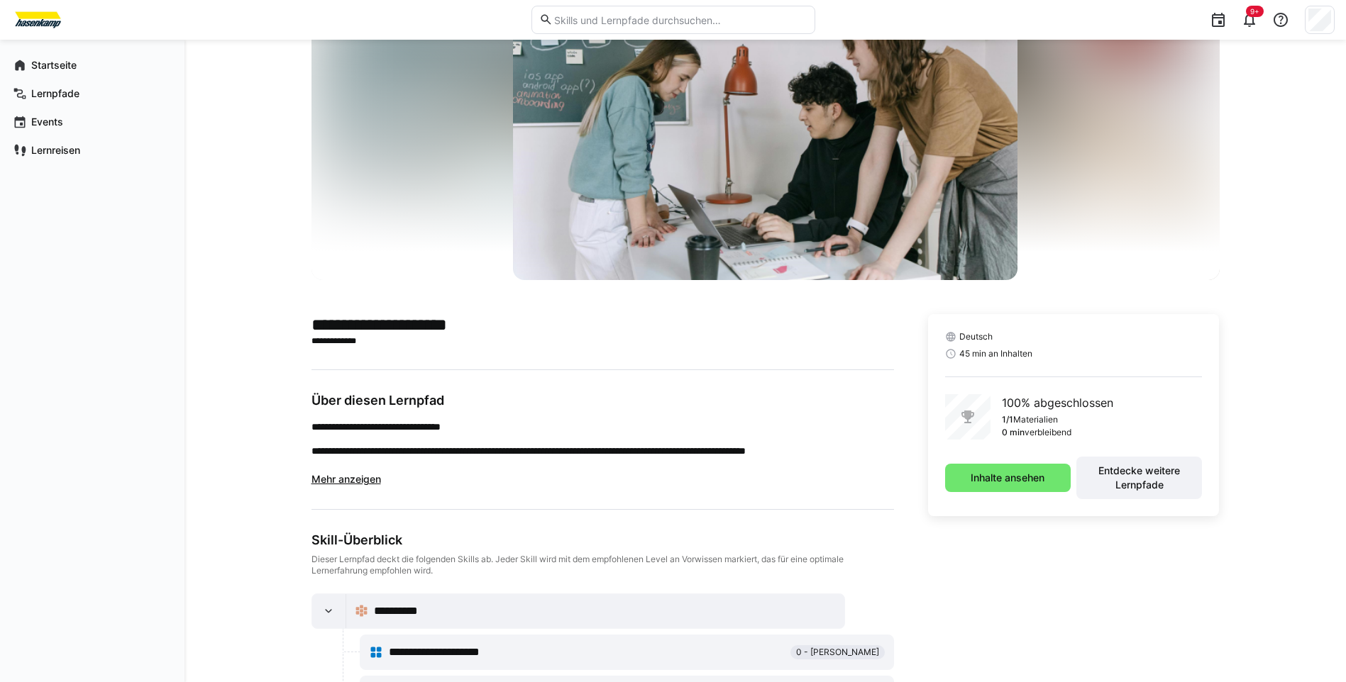
scroll to position [213, 0]
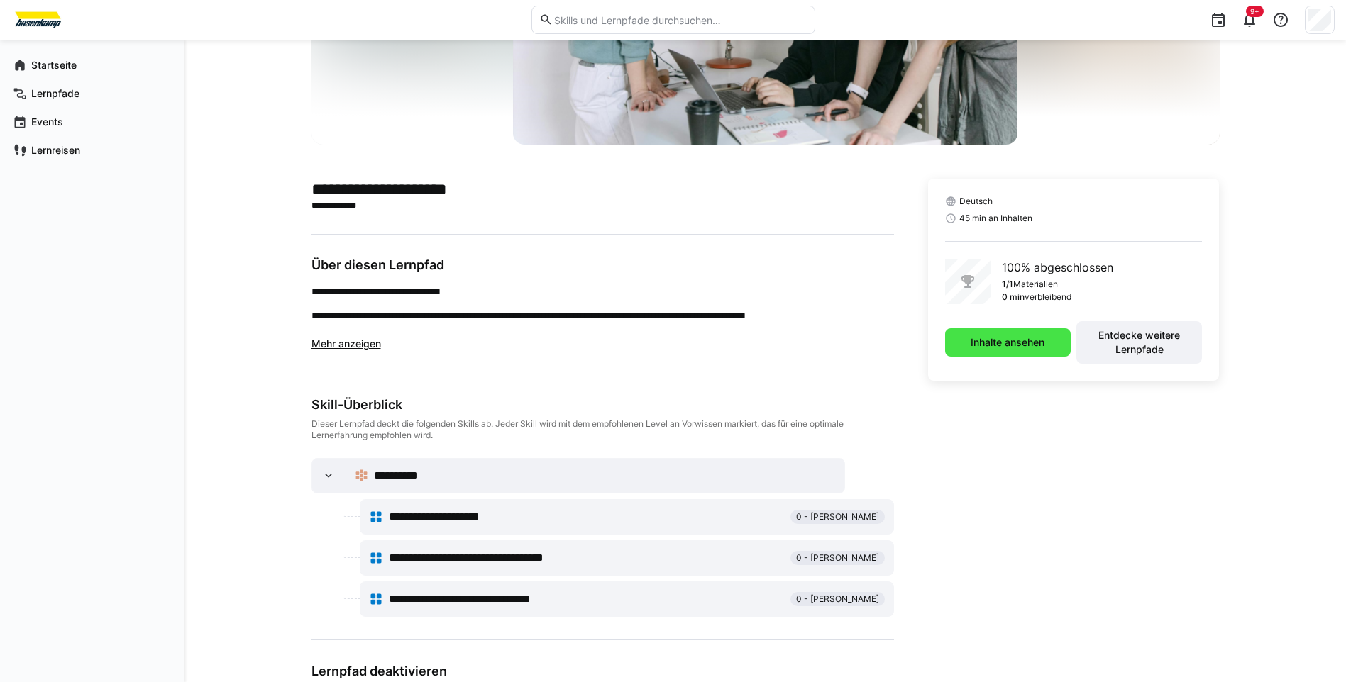
click at [1012, 343] on span "Inhalte ansehen" at bounding box center [1007, 343] width 78 height 14
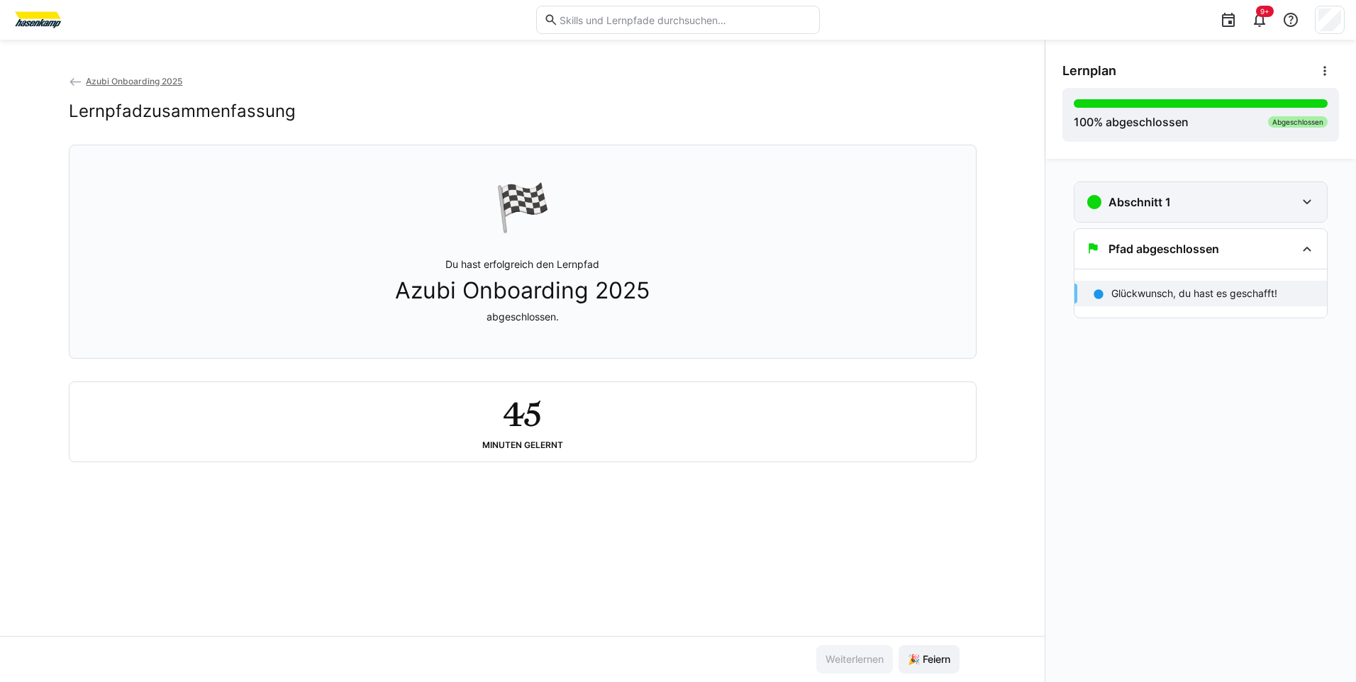
click at [1171, 201] on div "Abschnitt 1" at bounding box center [1191, 202] width 210 height 17
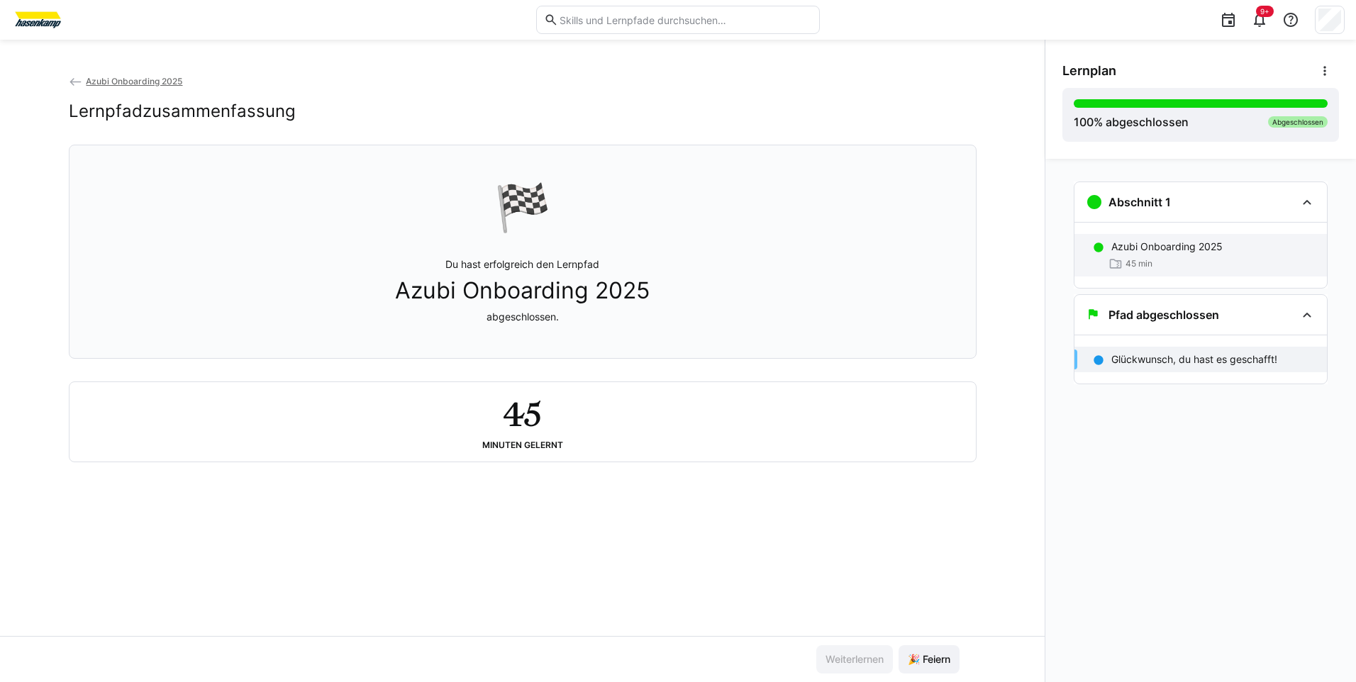
click at [1171, 255] on div "Azubi Onboarding 2025 45 min" at bounding box center [1201, 255] width 253 height 43
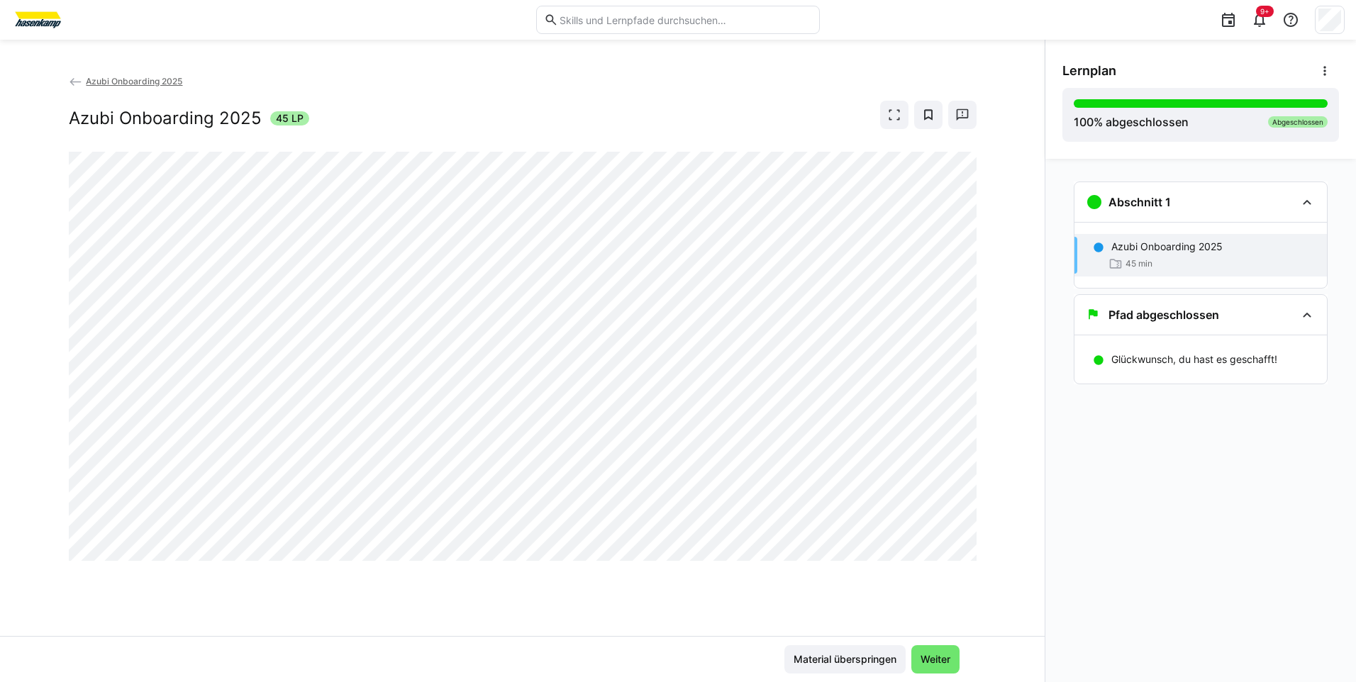
click at [1132, 264] on span "45 min" at bounding box center [1139, 263] width 27 height 11
click at [1151, 244] on p "Azubi Onboarding 2025" at bounding box center [1167, 247] width 111 height 14
click at [1169, 214] on div "Abschnitt 1" at bounding box center [1201, 202] width 253 height 40
click at [1194, 252] on h3 "Pfad abgeschlossen" at bounding box center [1164, 249] width 111 height 14
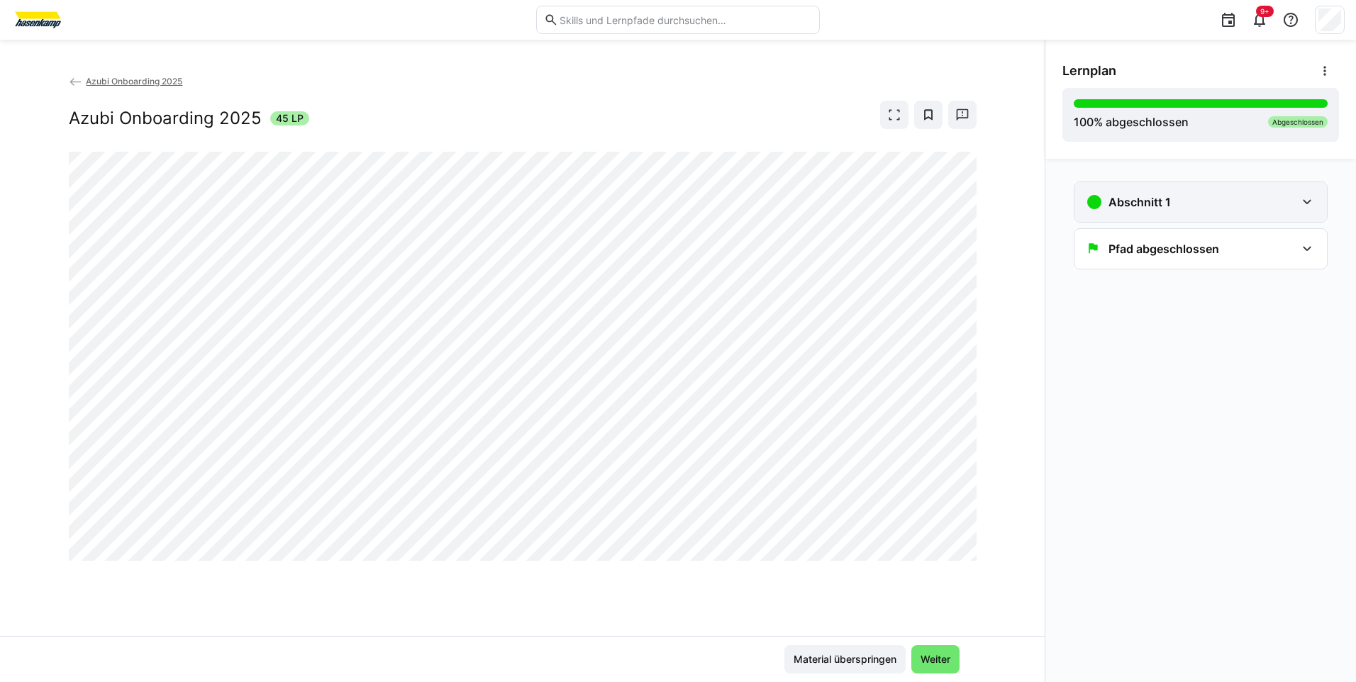
click at [1178, 215] on div "Abschnitt 1" at bounding box center [1201, 202] width 253 height 40
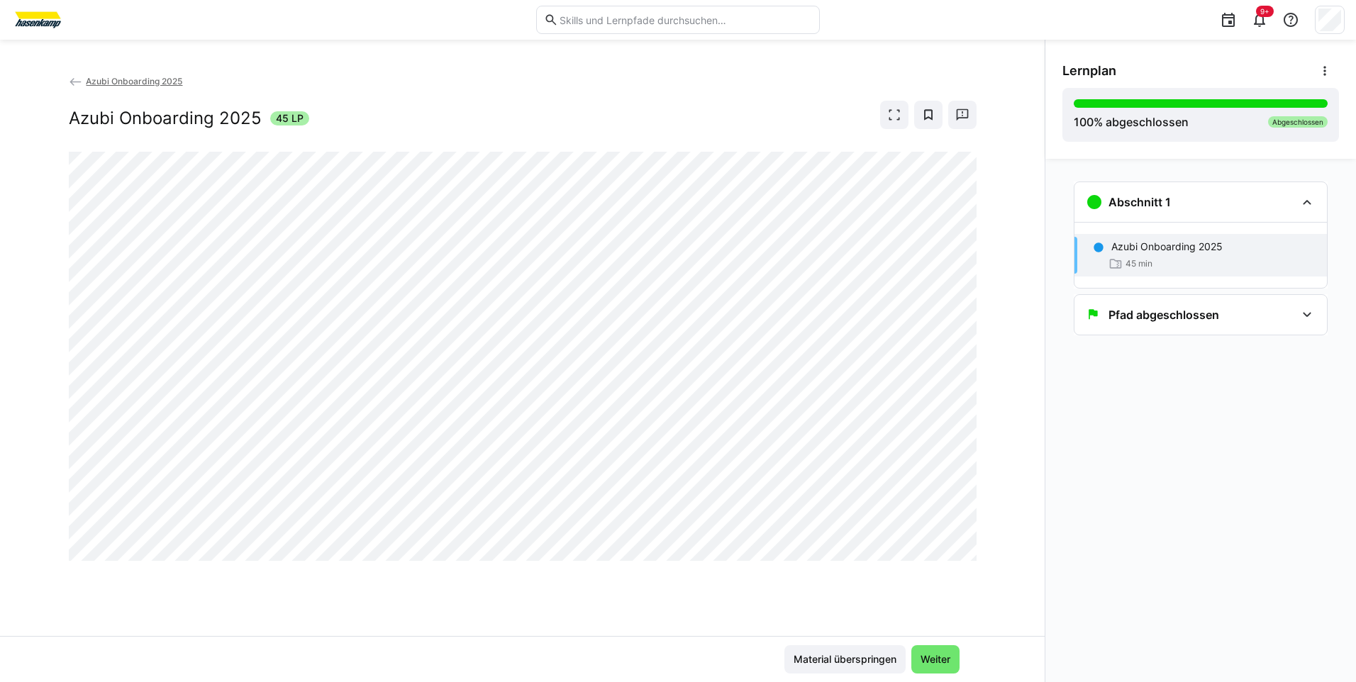
click at [1184, 252] on p "Azubi Onboarding 2025" at bounding box center [1167, 247] width 111 height 14
click at [1179, 248] on p "Azubi Onboarding 2025" at bounding box center [1167, 247] width 111 height 14
click at [116, 82] on span "Azubi Onboarding 2025" at bounding box center [134, 81] width 96 height 11
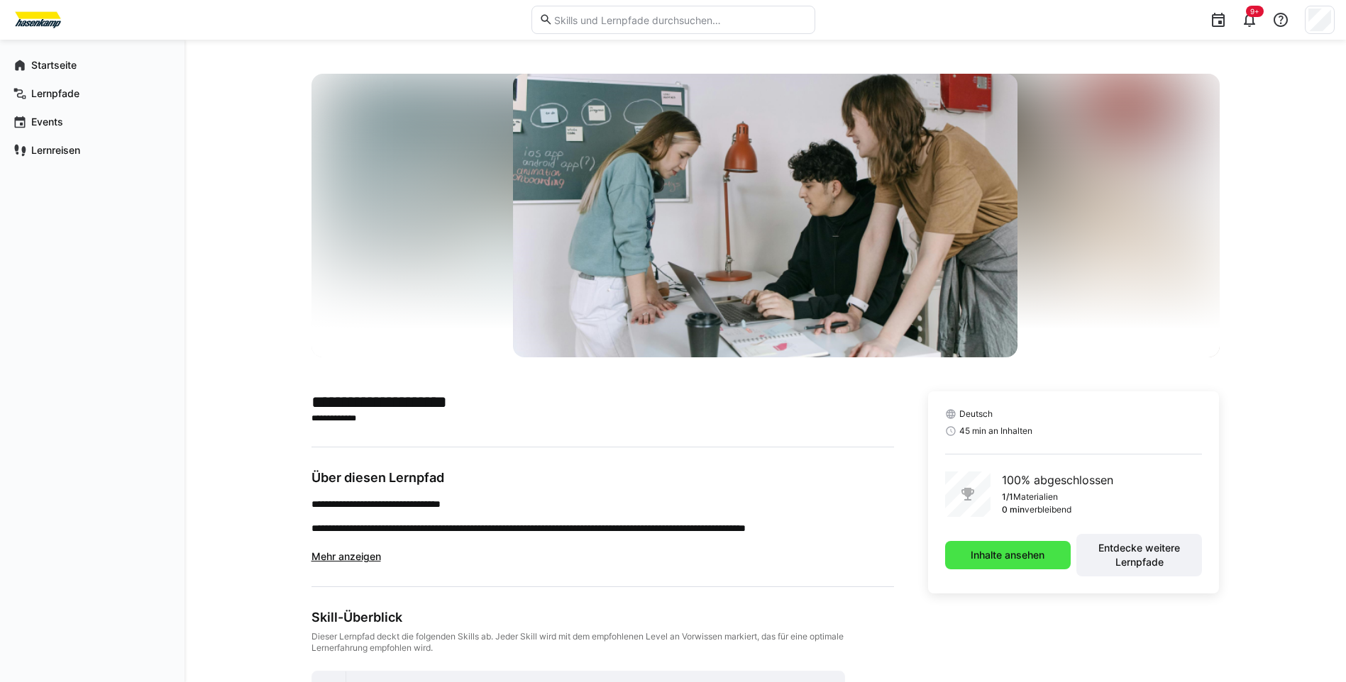
click at [1007, 555] on span "Inhalte ansehen" at bounding box center [1007, 555] width 78 height 14
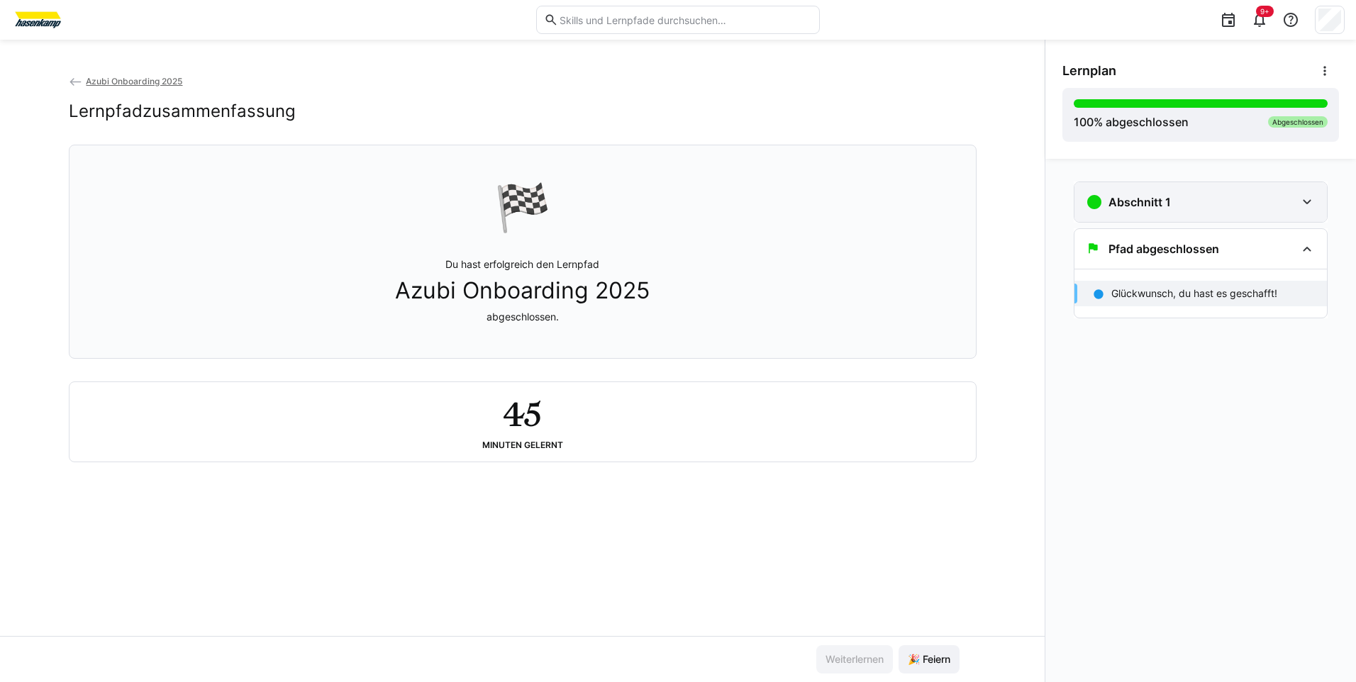
click at [1142, 201] on h3 "Abschnitt 1" at bounding box center [1140, 202] width 62 height 14
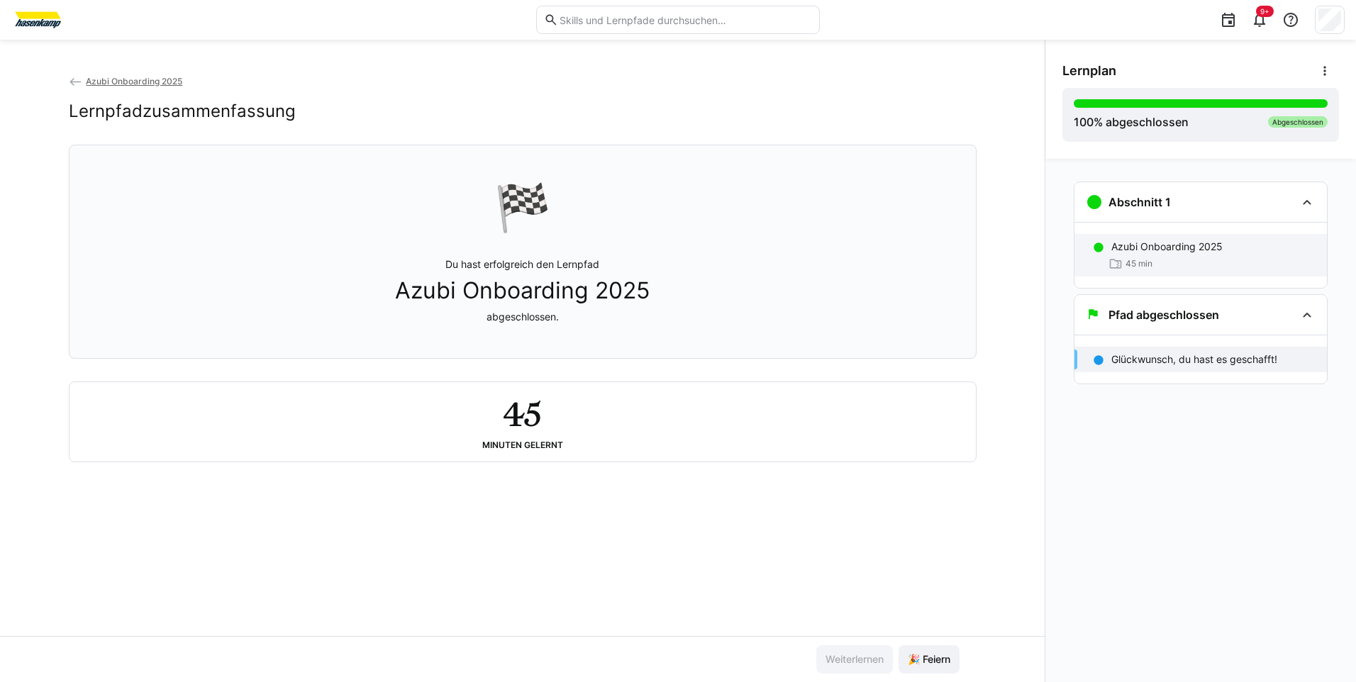
click at [1156, 257] on div "45 min" at bounding box center [1214, 264] width 204 height 14
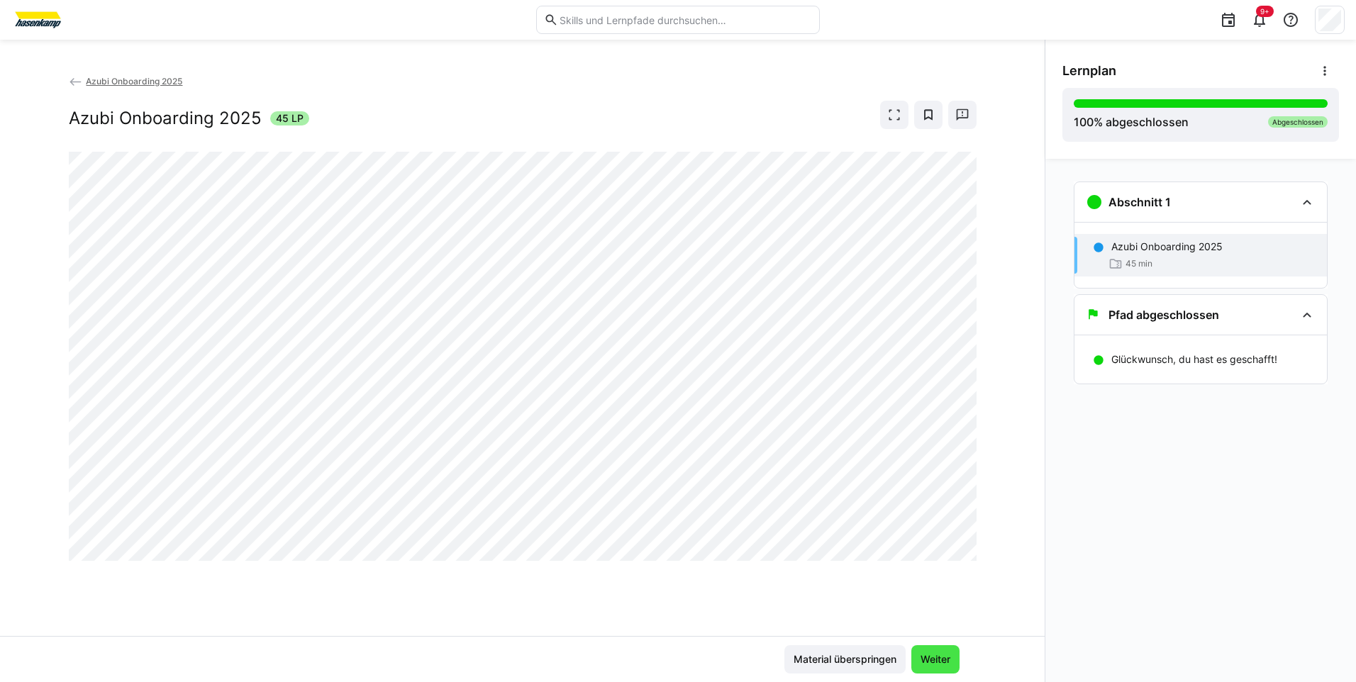
click at [935, 663] on span "Weiter" at bounding box center [936, 660] width 34 height 14
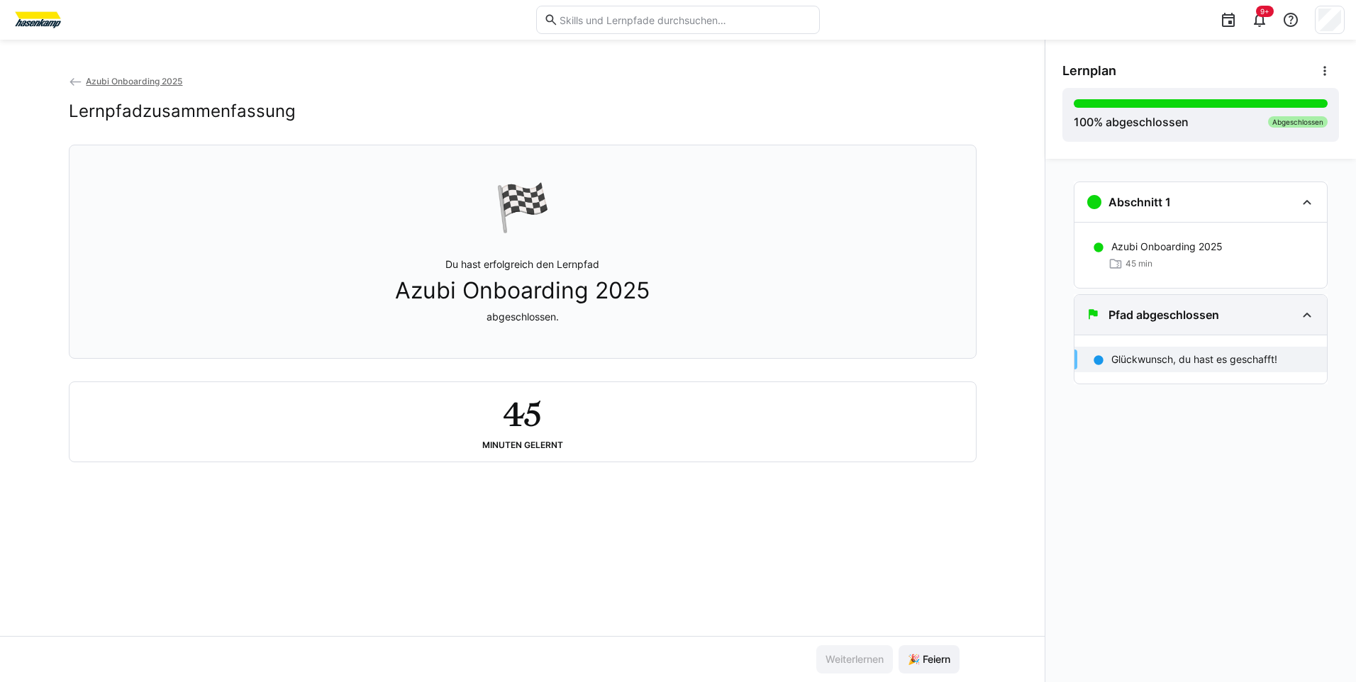
click at [1171, 307] on div "Pfad abgeschlossen" at bounding box center [1152, 314] width 133 height 17
click at [139, 85] on span "Azubi Onboarding 2025" at bounding box center [134, 81] width 96 height 11
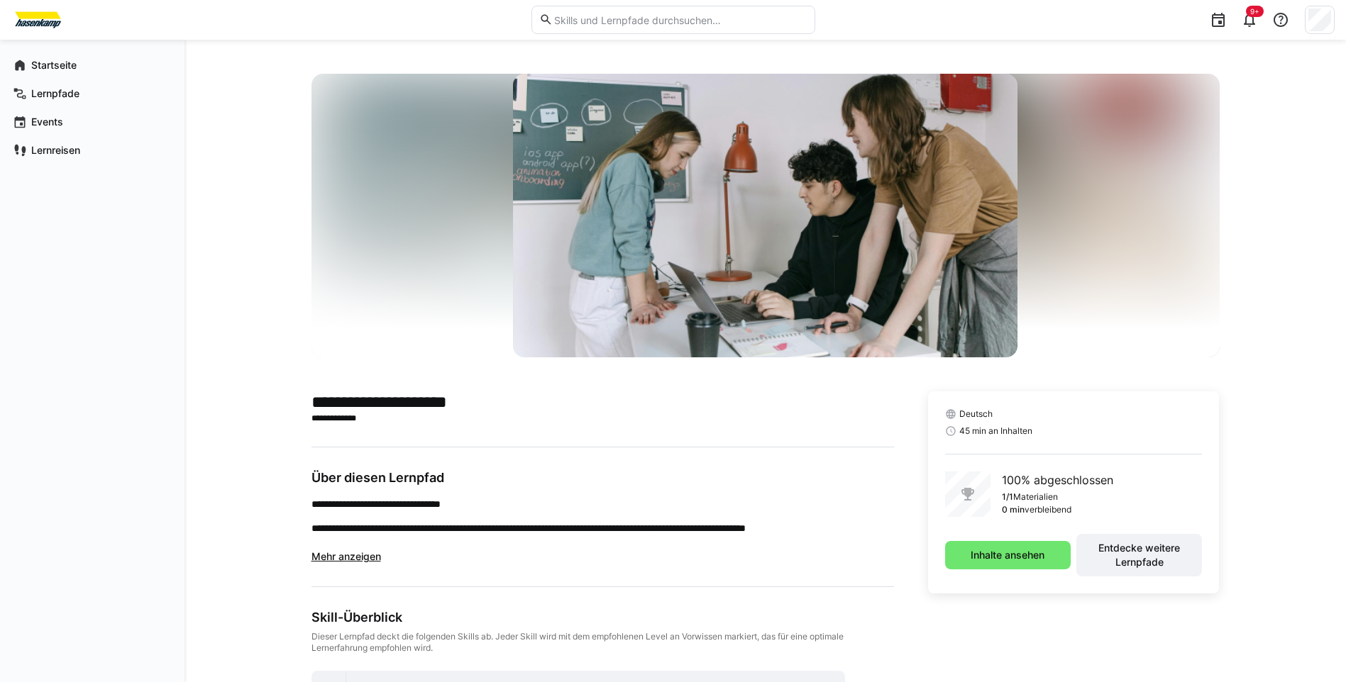
drag, startPoint x: 45, startPoint y: 65, endPoint x: 244, endPoint y: 109, distance: 204.1
click at [0, 0] on app-navigation-label "Startseite" at bounding box center [0, 0] width 0 height 0
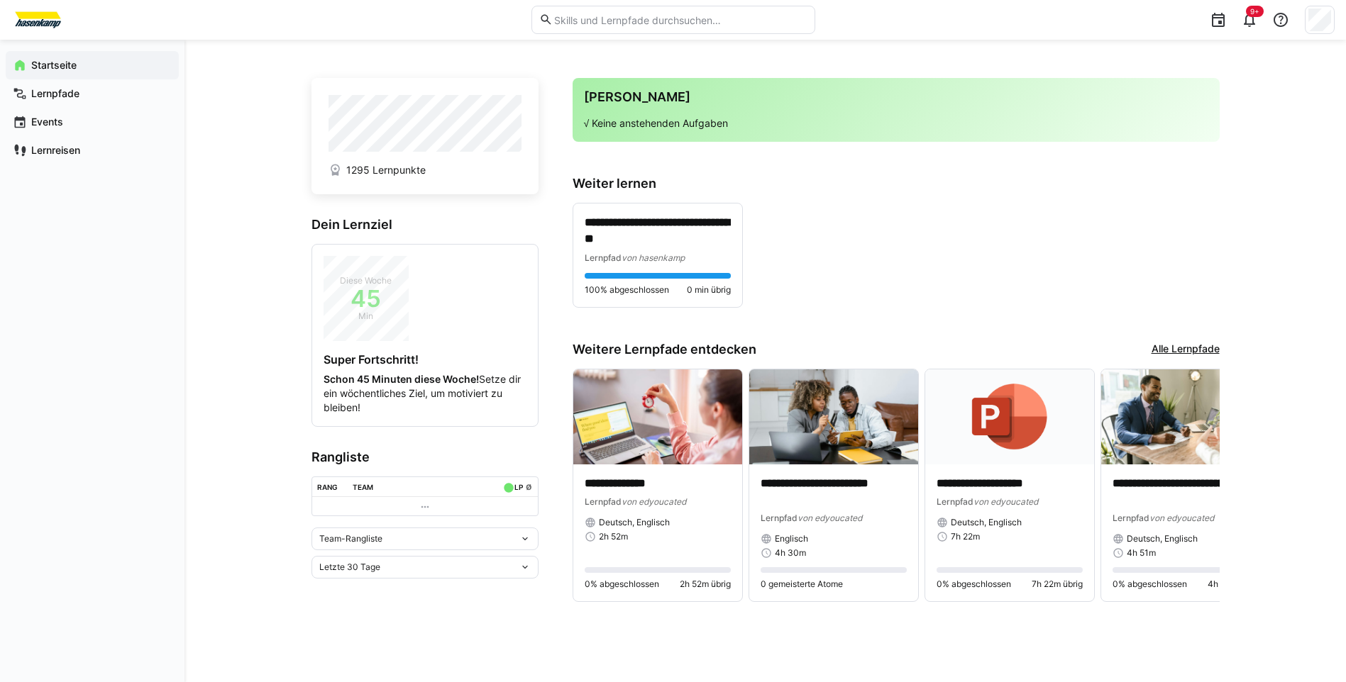
click at [524, 538] on eds-icon at bounding box center [524, 538] width 11 height 11
click at [412, 570] on div "Team-Rangliste" at bounding box center [425, 568] width 210 height 11
click at [360, 305] on span "45" at bounding box center [365, 299] width 85 height 14
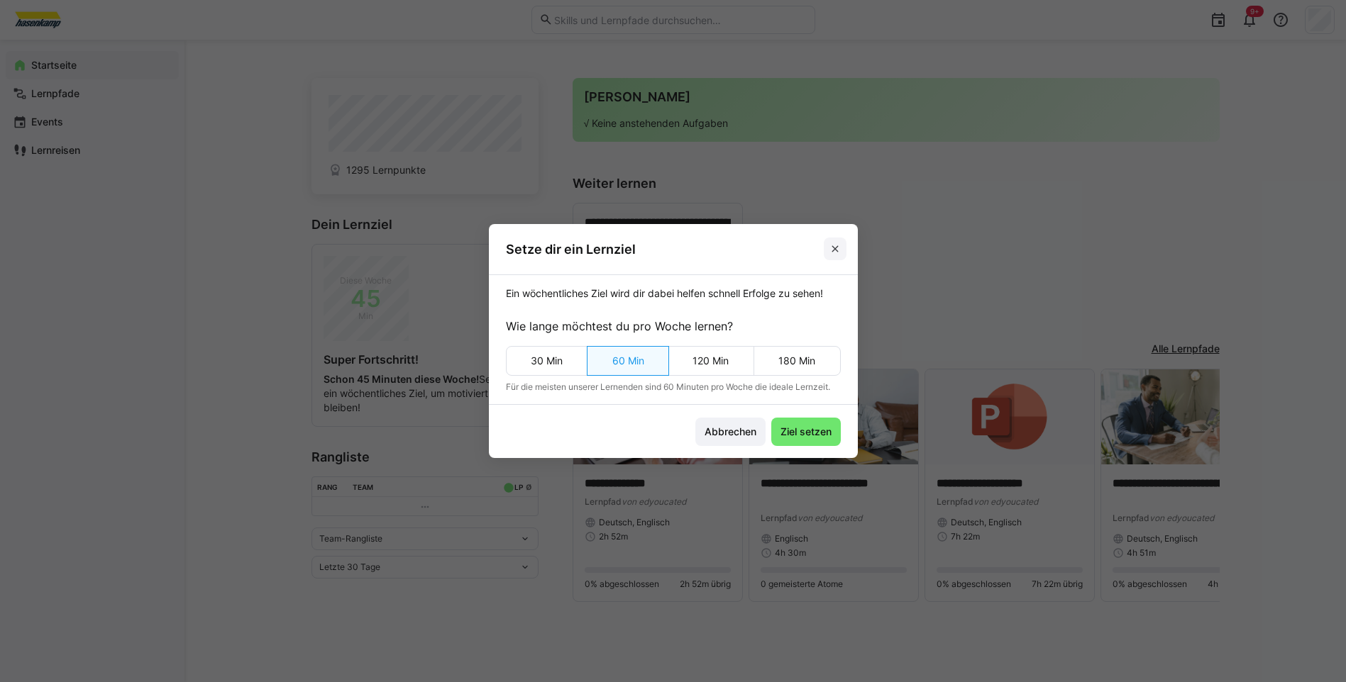
click at [840, 243] on eds-icon at bounding box center [834, 248] width 11 height 11
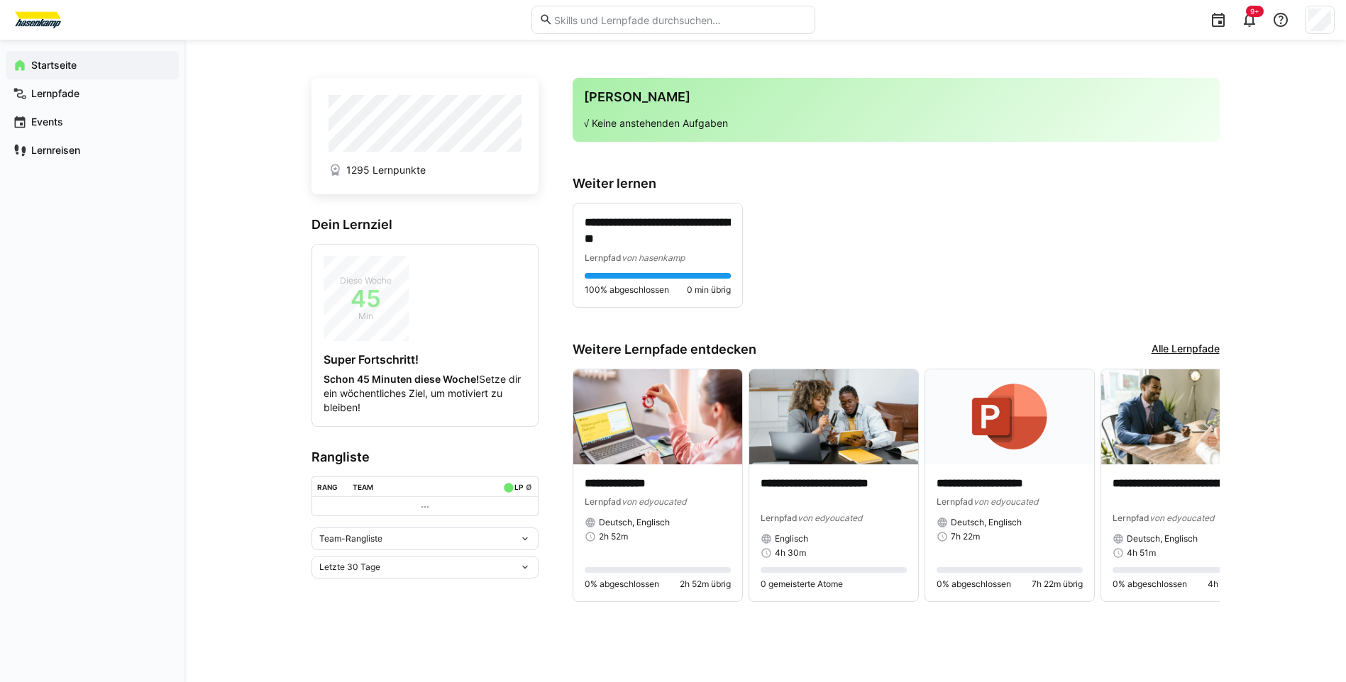
click at [1158, 227] on div "**********" at bounding box center [895, 255] width 647 height 105
click at [0, 0] on app-navigation-label "Lernpfade" at bounding box center [0, 0] width 0 height 0
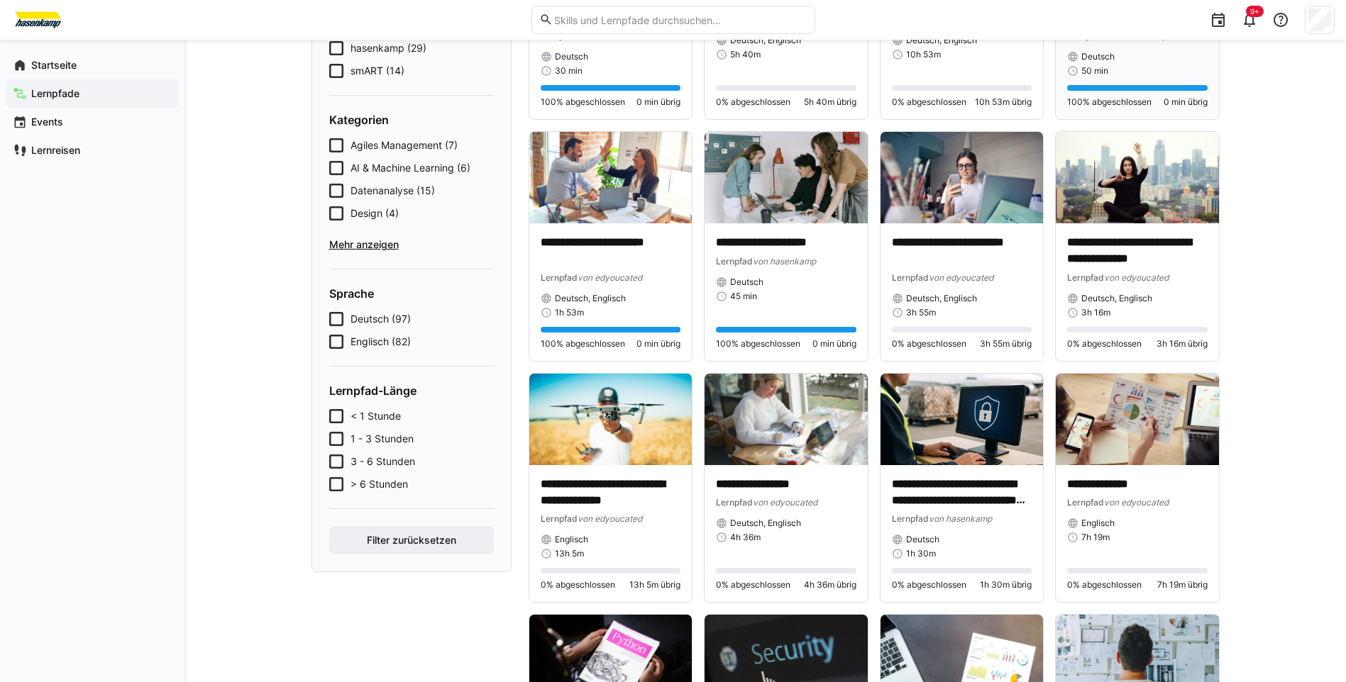
scroll to position [284, 0]
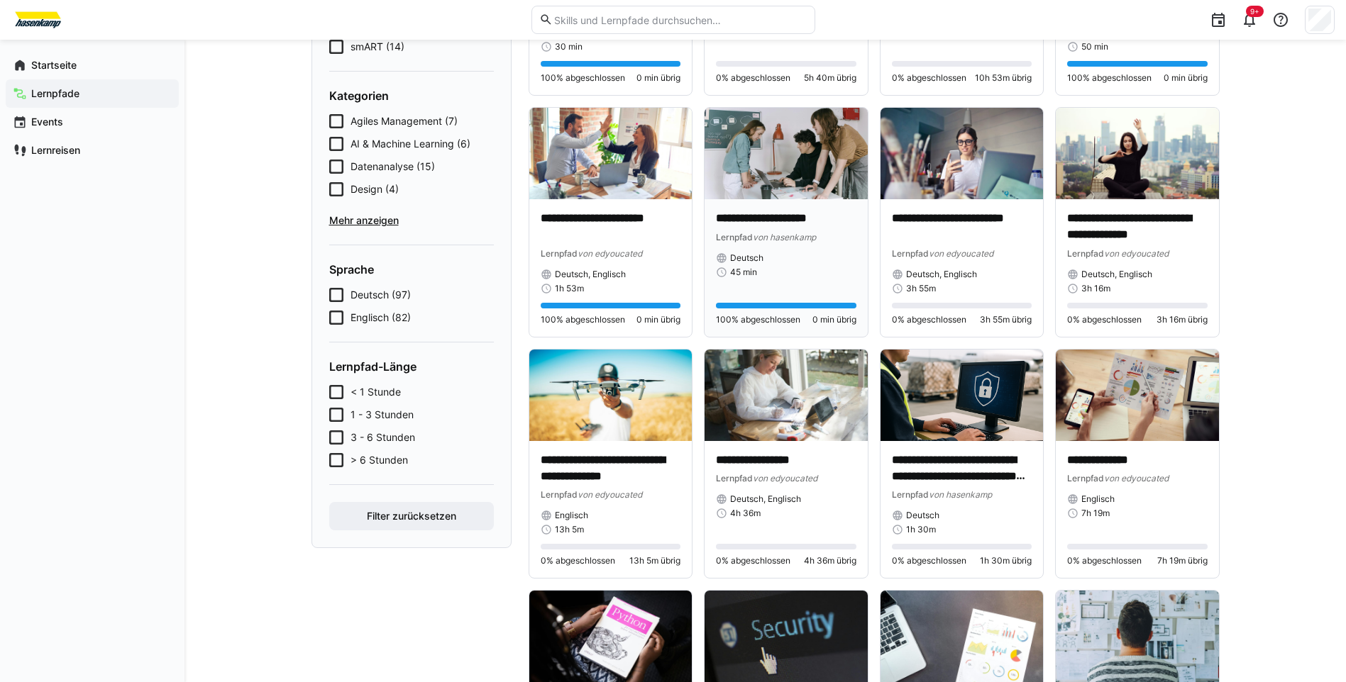
click at [816, 161] on img at bounding box center [785, 154] width 163 height 92
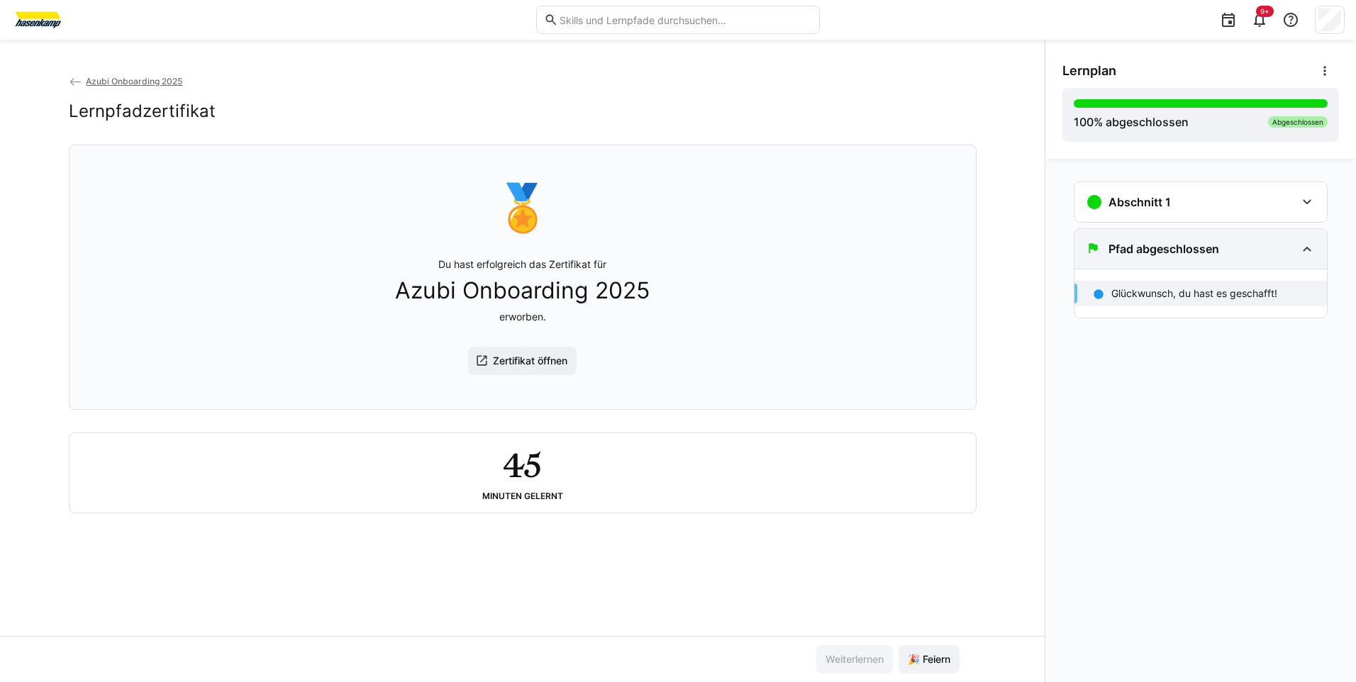
click at [1154, 255] on h3 "Pfad abgeschlossen" at bounding box center [1164, 249] width 111 height 14
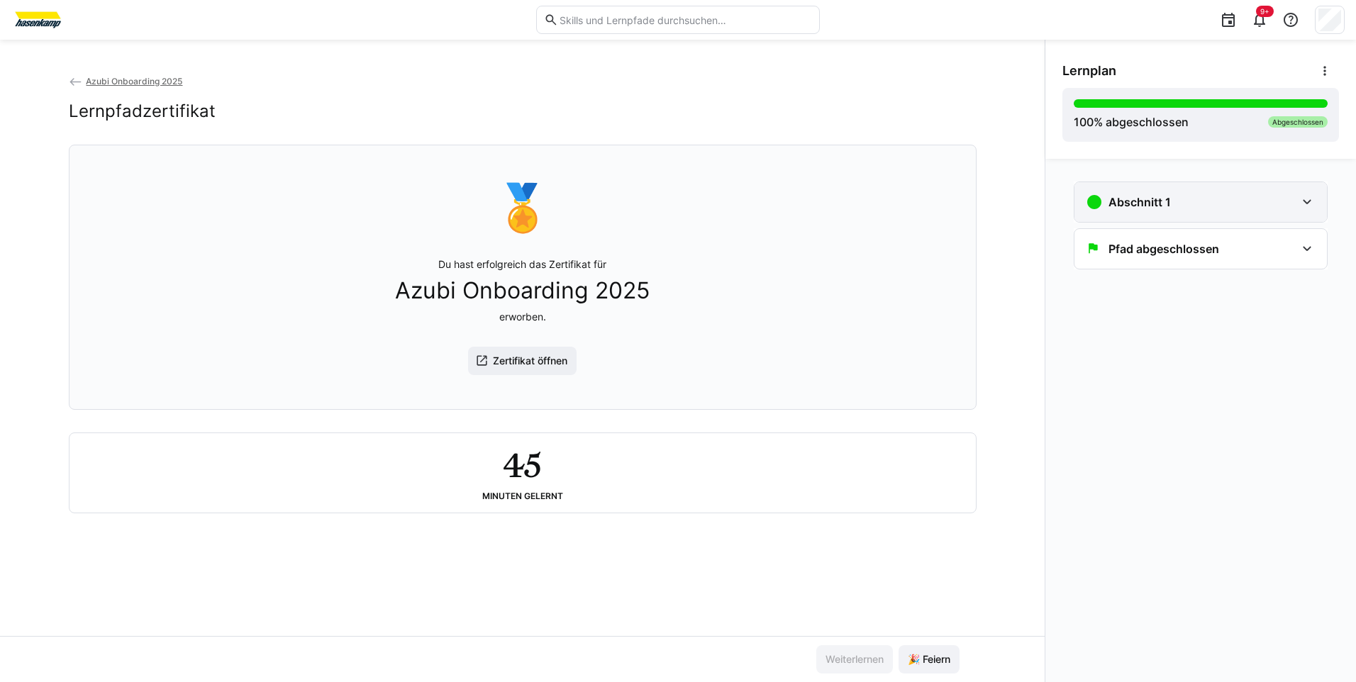
click at [1160, 216] on div "Abschnitt 1" at bounding box center [1201, 202] width 253 height 40
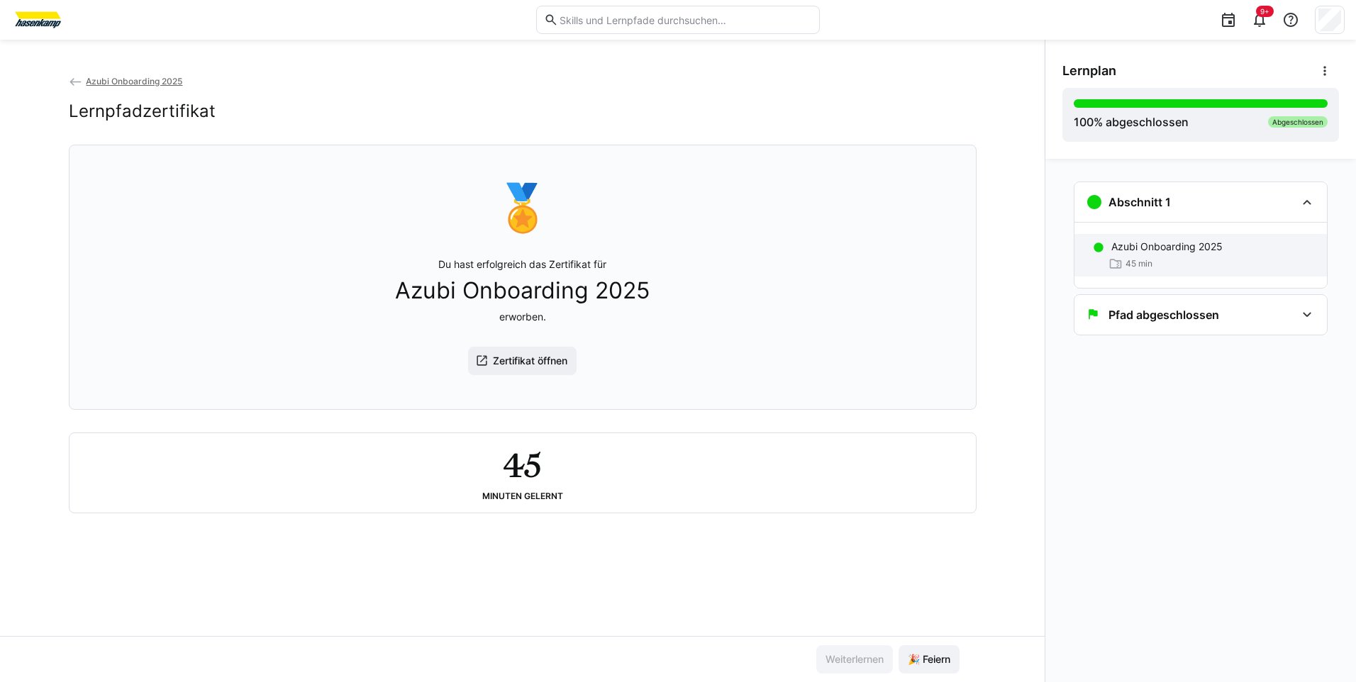
click at [1161, 249] on p "Azubi Onboarding 2025" at bounding box center [1167, 247] width 111 height 14
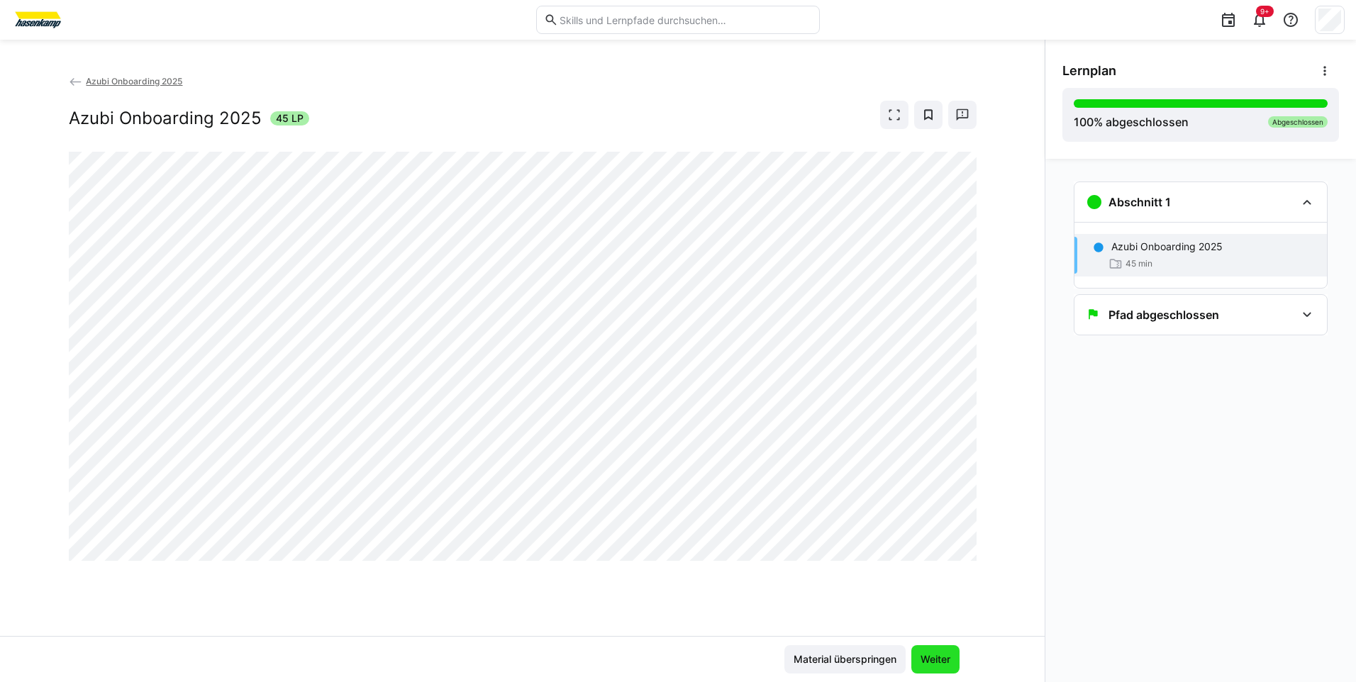
click at [923, 659] on span "Weiter" at bounding box center [936, 660] width 34 height 14
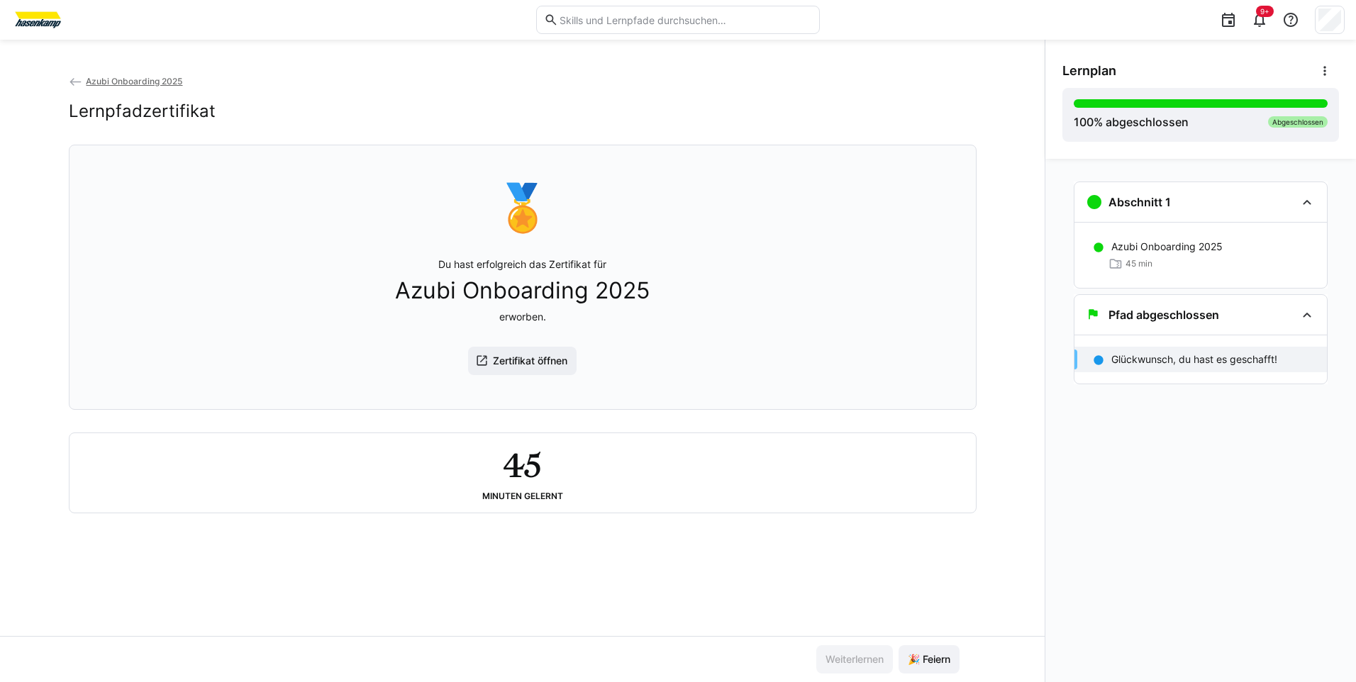
click at [128, 74] on app-back-navigation "Azubi Onboarding 2025" at bounding box center [523, 82] width 908 height 16
click at [131, 77] on span "Azubi Onboarding 2025" at bounding box center [134, 81] width 96 height 11
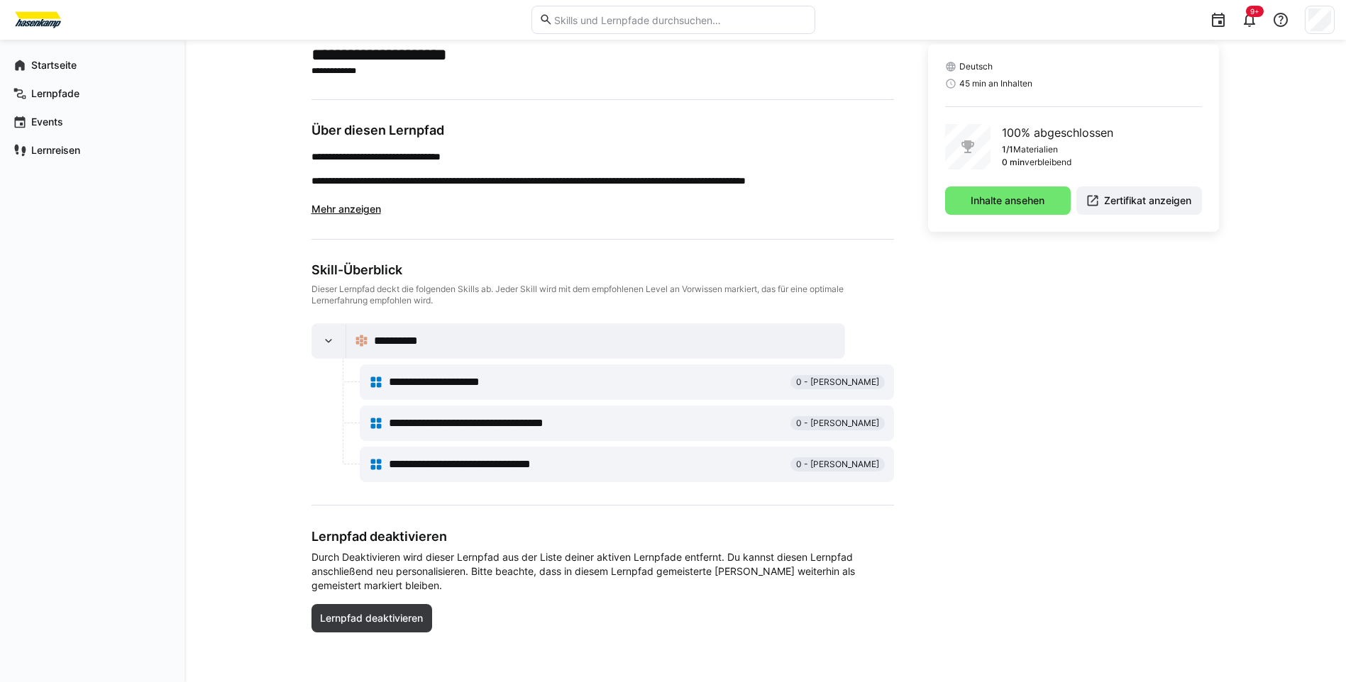
scroll to position [349, 0]
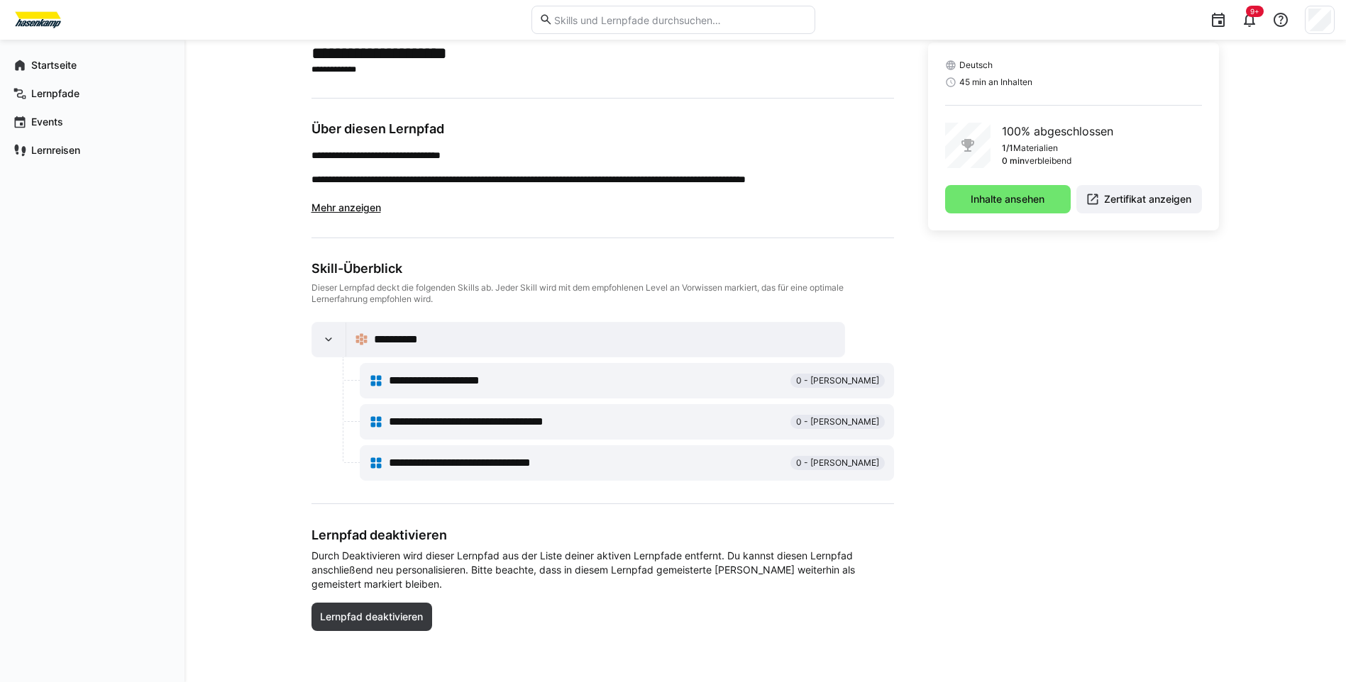
click at [489, 386] on span "**********" at bounding box center [454, 380] width 130 height 17
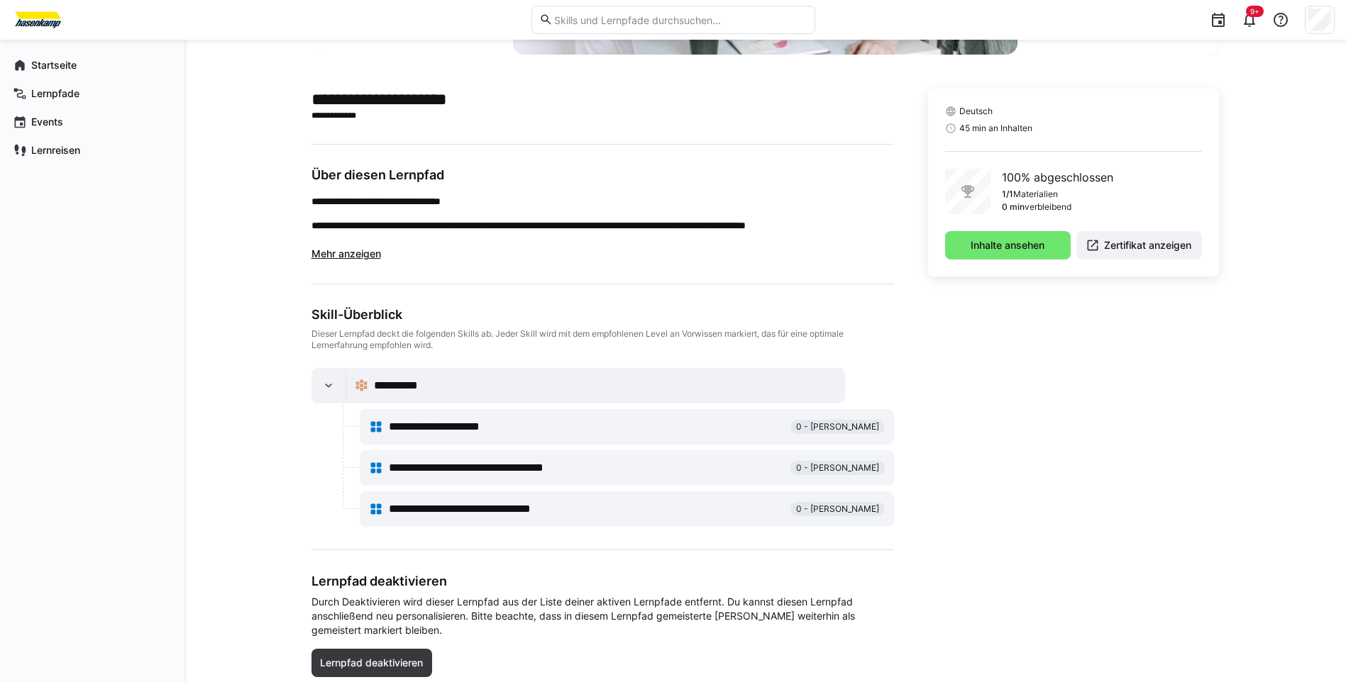
scroll to position [278, 0]
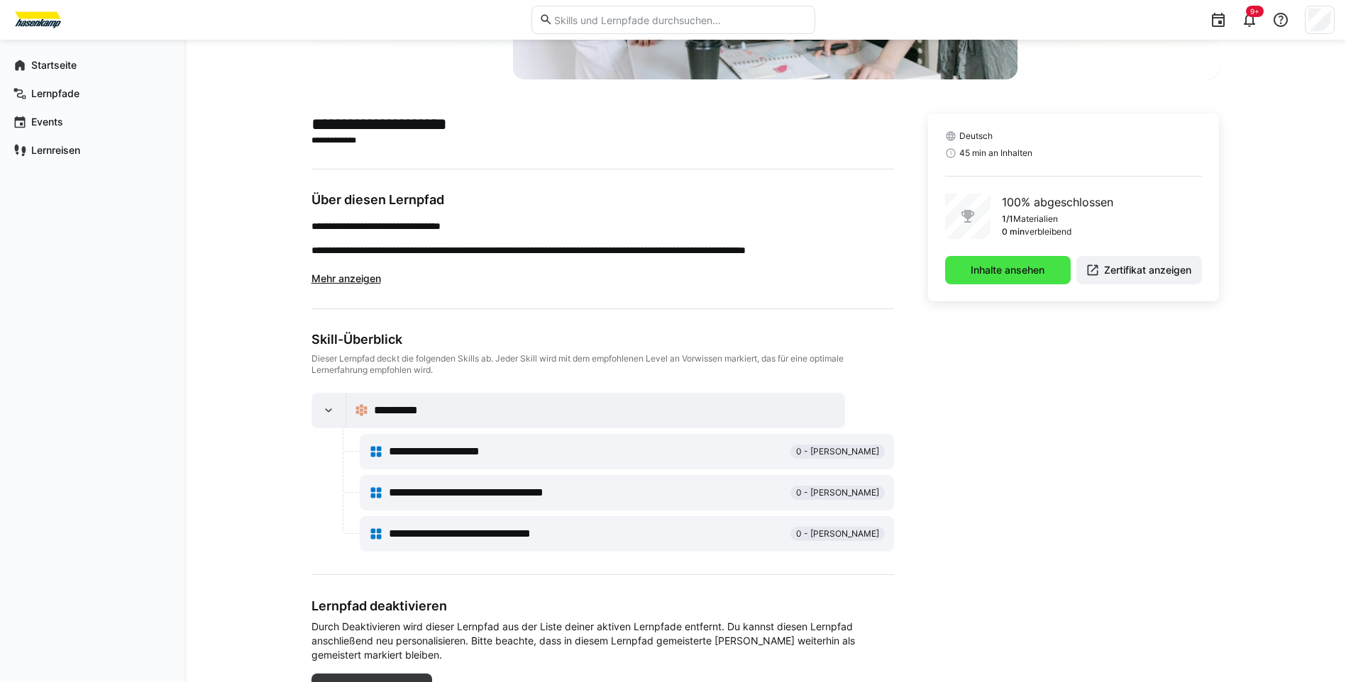
click at [985, 274] on span "Inhalte ansehen" at bounding box center [1007, 270] width 78 height 14
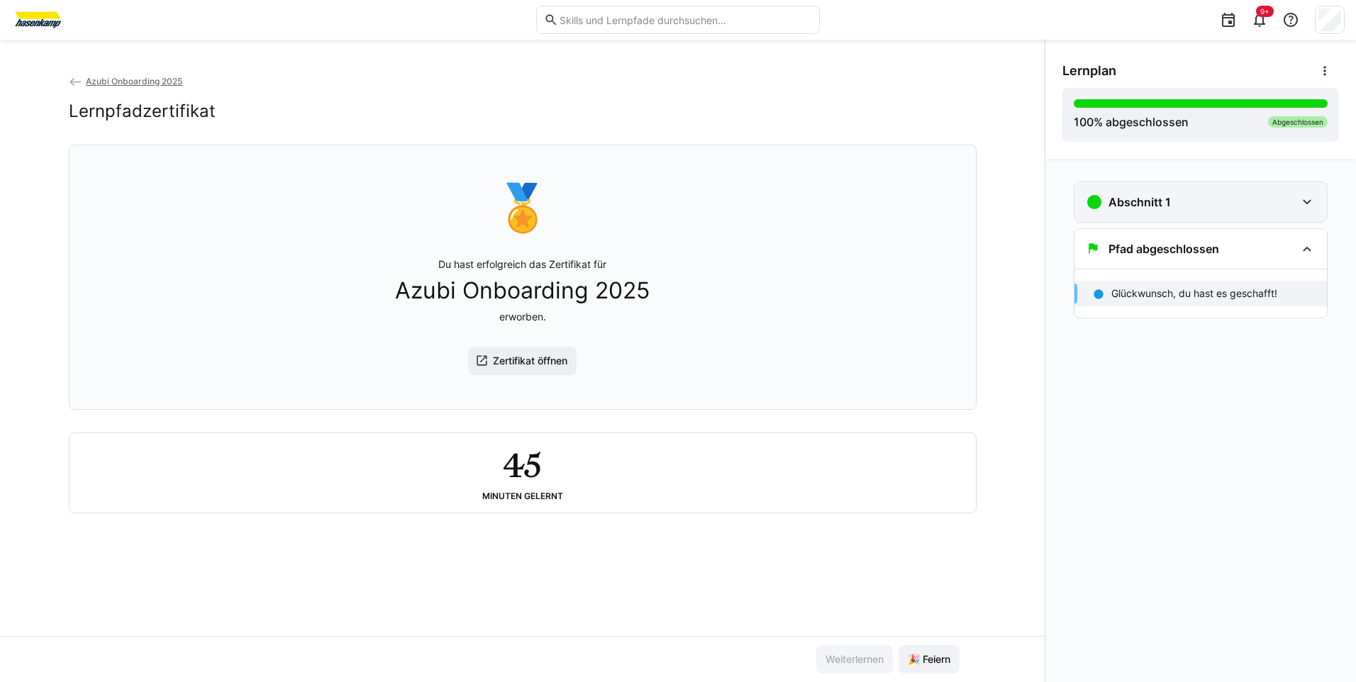
click at [1298, 200] on div "Abschnitt 1" at bounding box center [1201, 202] width 253 height 40
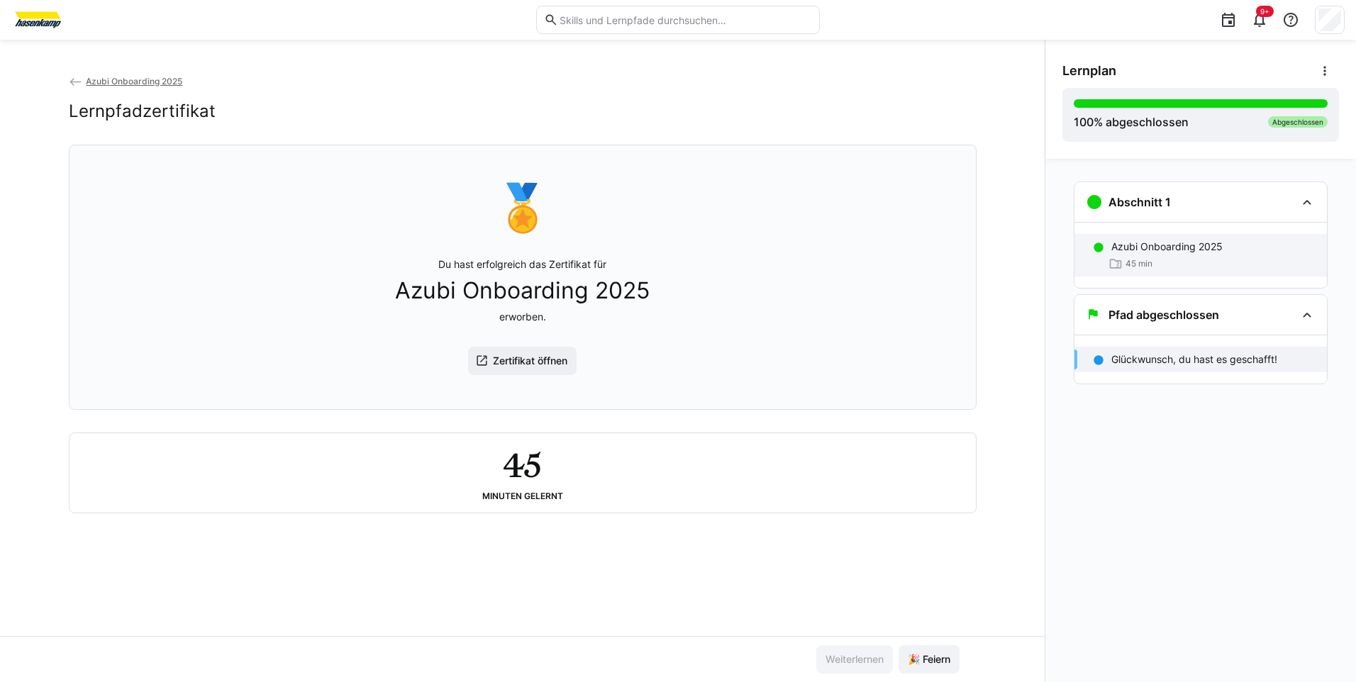
click at [1164, 270] on div "45 min" at bounding box center [1214, 264] width 204 height 14
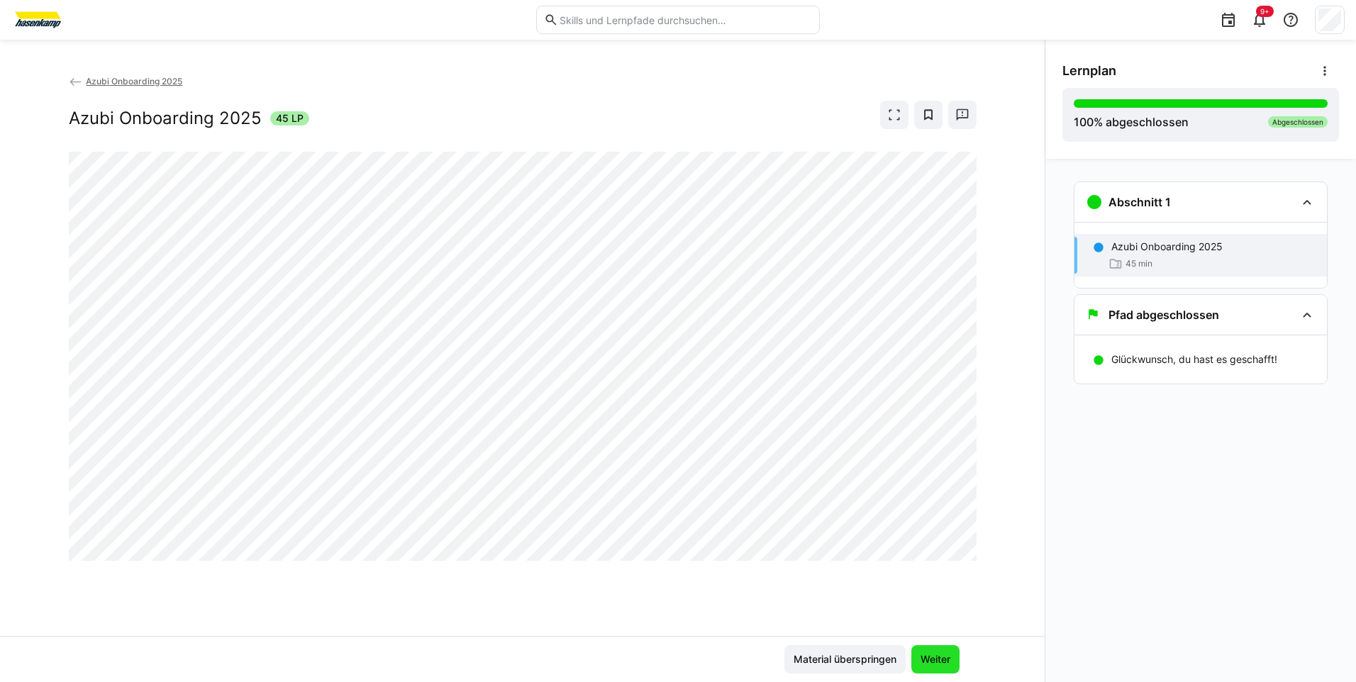
click at [934, 657] on span "Weiter" at bounding box center [936, 660] width 34 height 14
